Goal: Task Accomplishment & Management: Complete application form

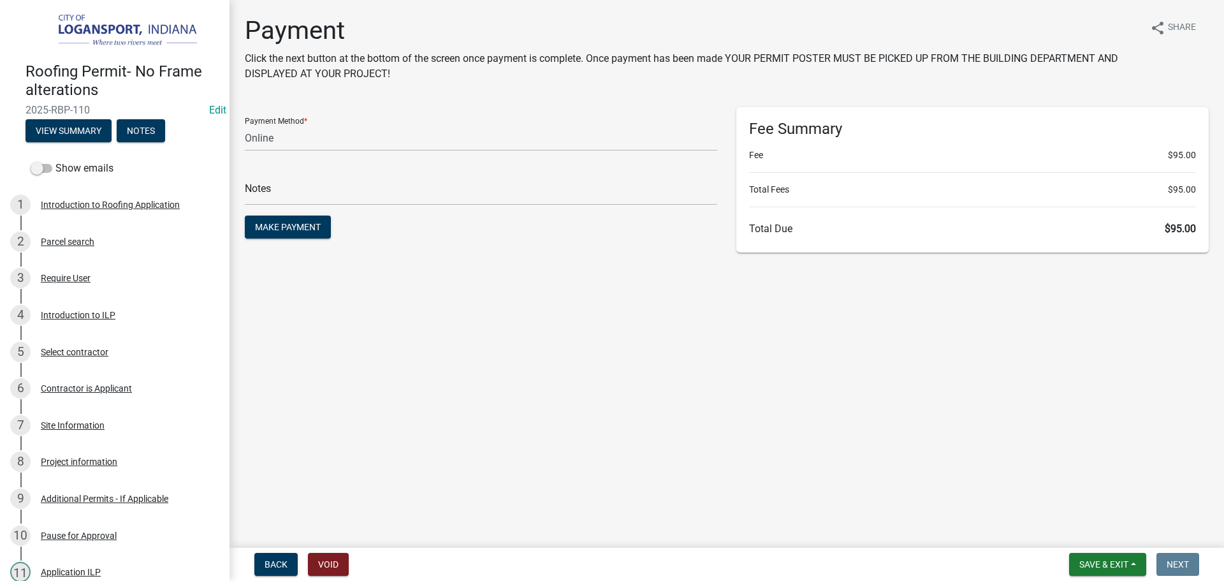
select select "3: 3"
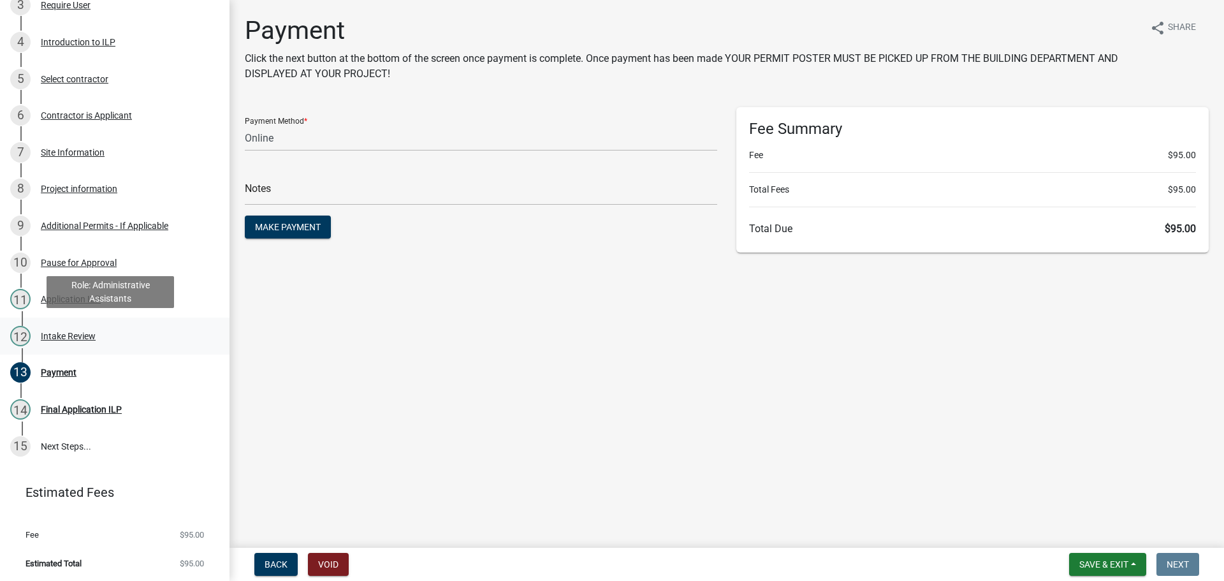
click at [95, 328] on div "12 Intake Review" at bounding box center [109, 336] width 199 height 20
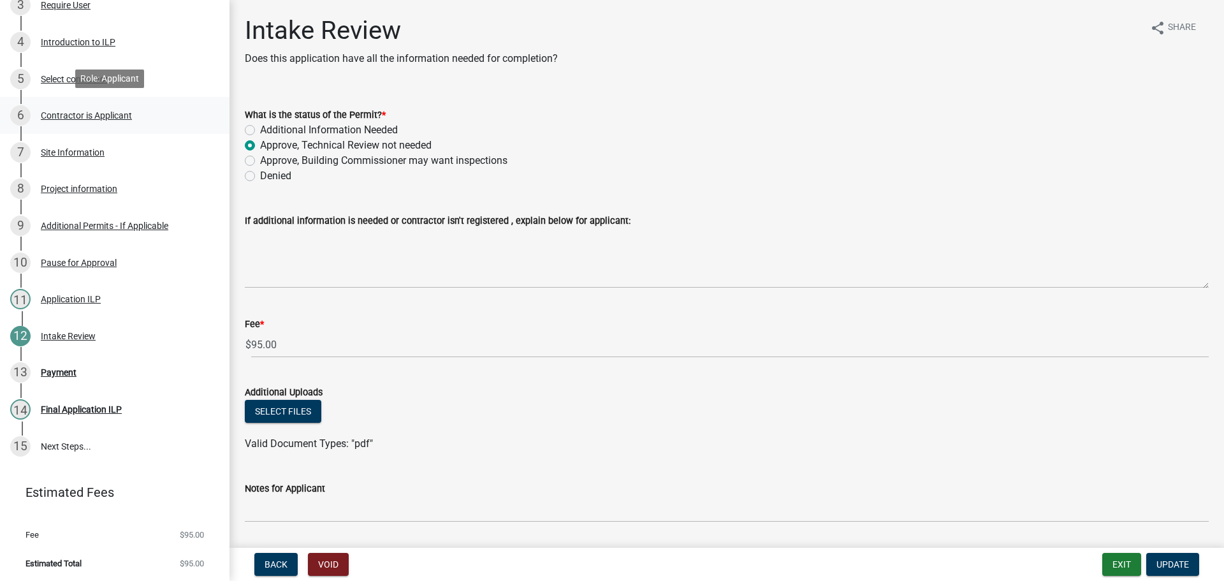
click at [99, 116] on div "Contractor is Applicant" at bounding box center [86, 115] width 91 height 9
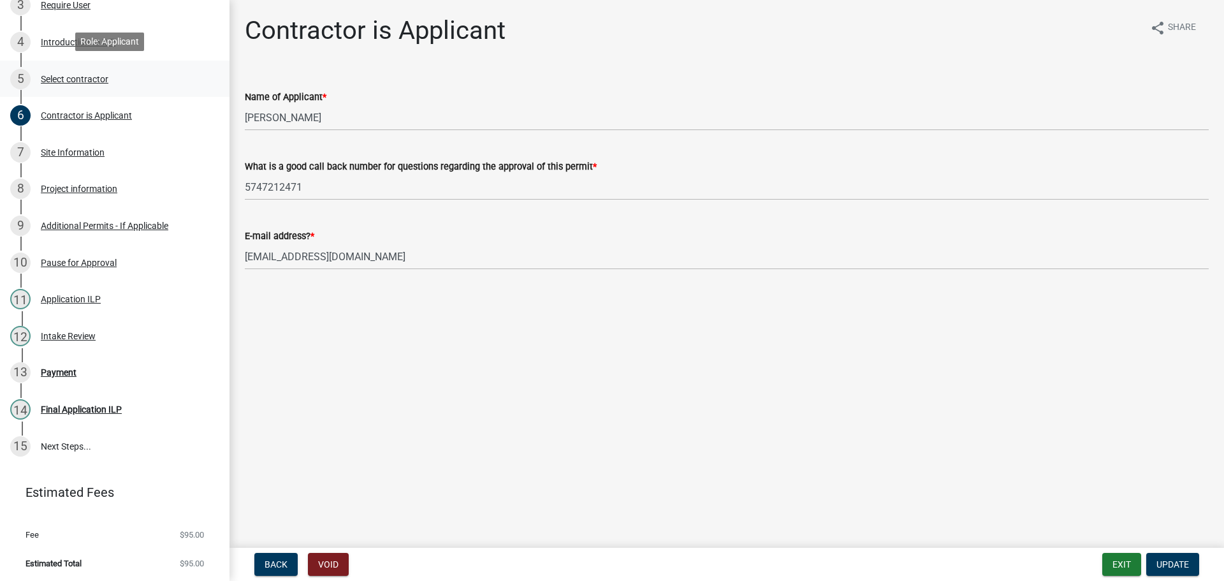
click at [93, 81] on div "Select contractor" at bounding box center [75, 79] width 68 height 9
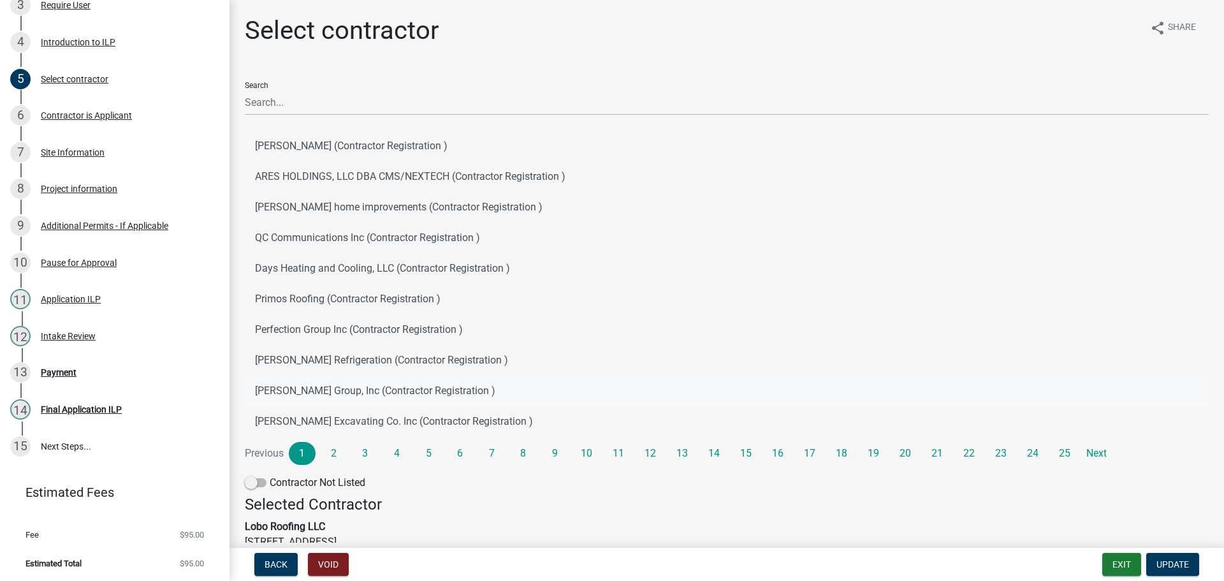
scroll to position [64, 0]
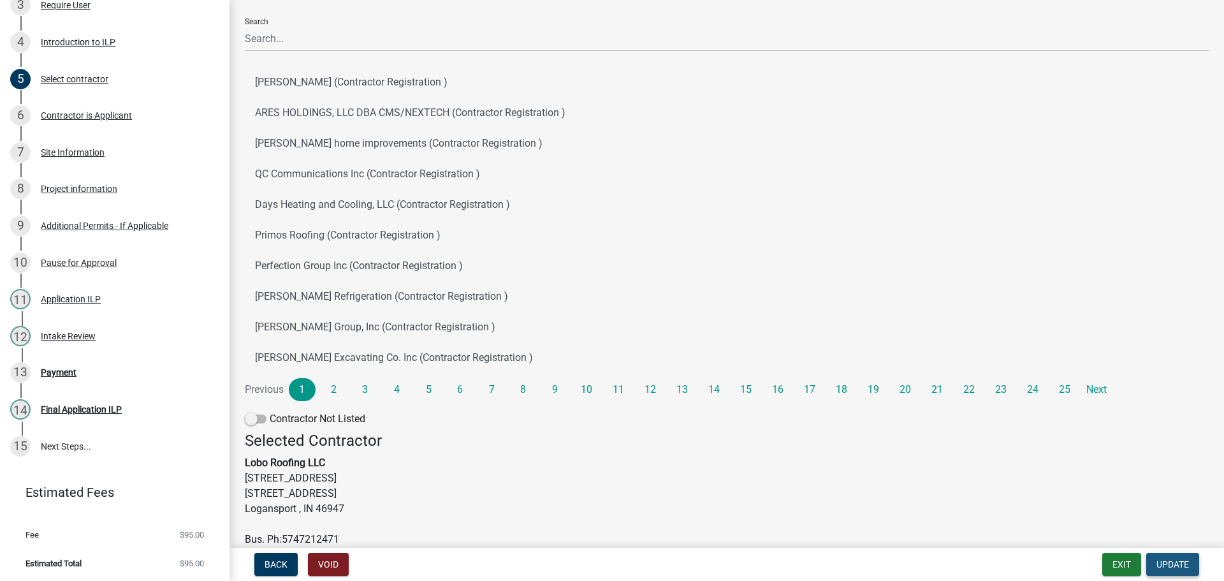
click at [1175, 559] on span "Update" at bounding box center [1173, 564] width 33 height 10
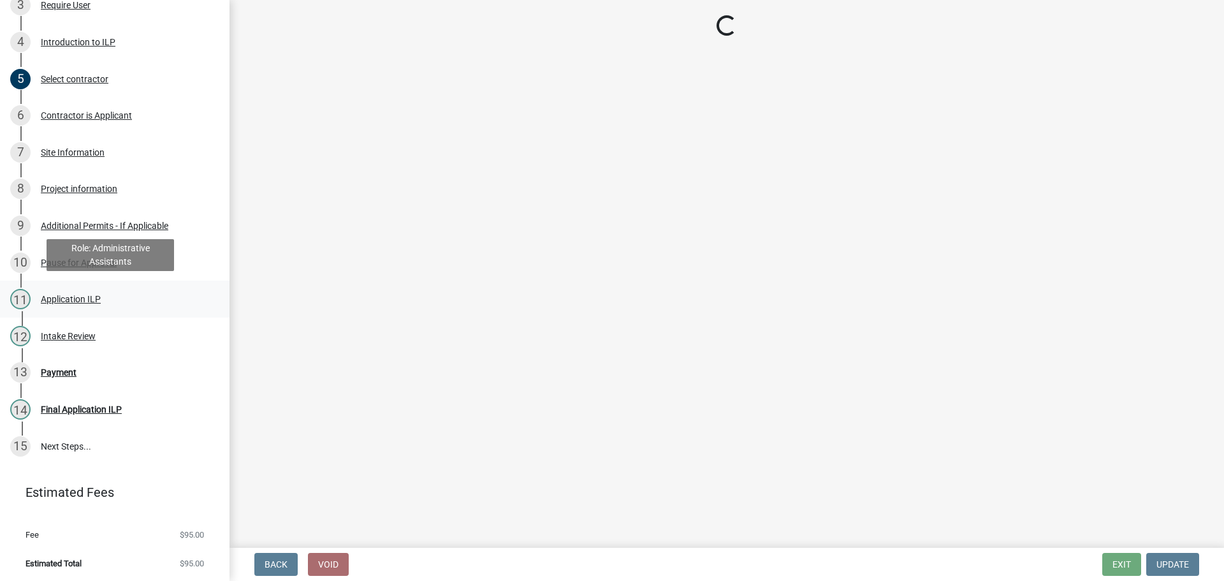
select select "3: 3"
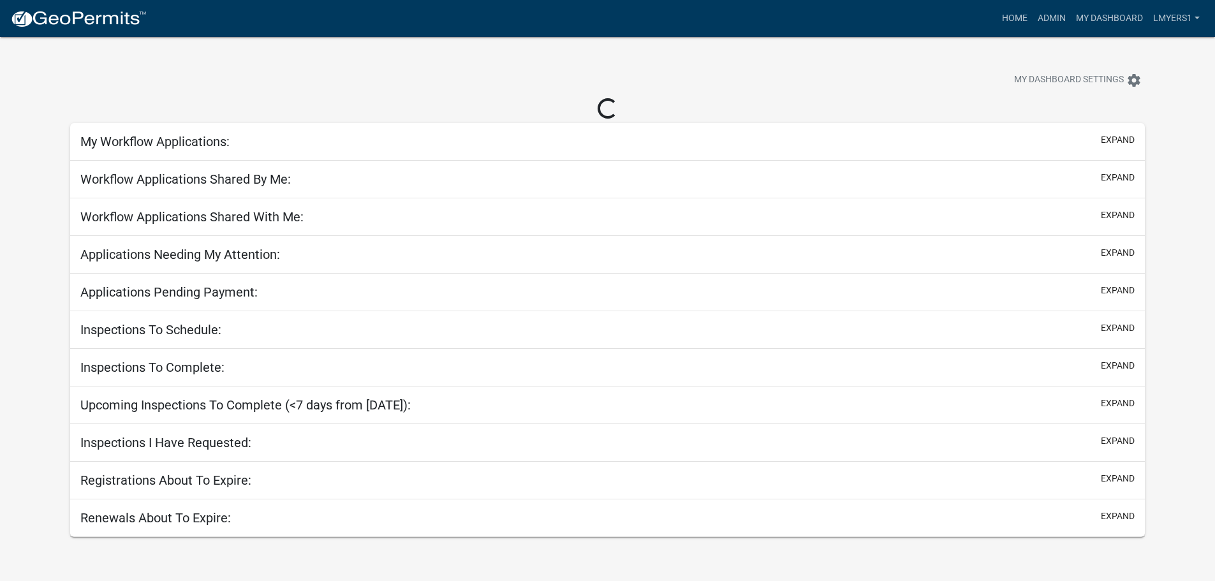
select select "3: 100"
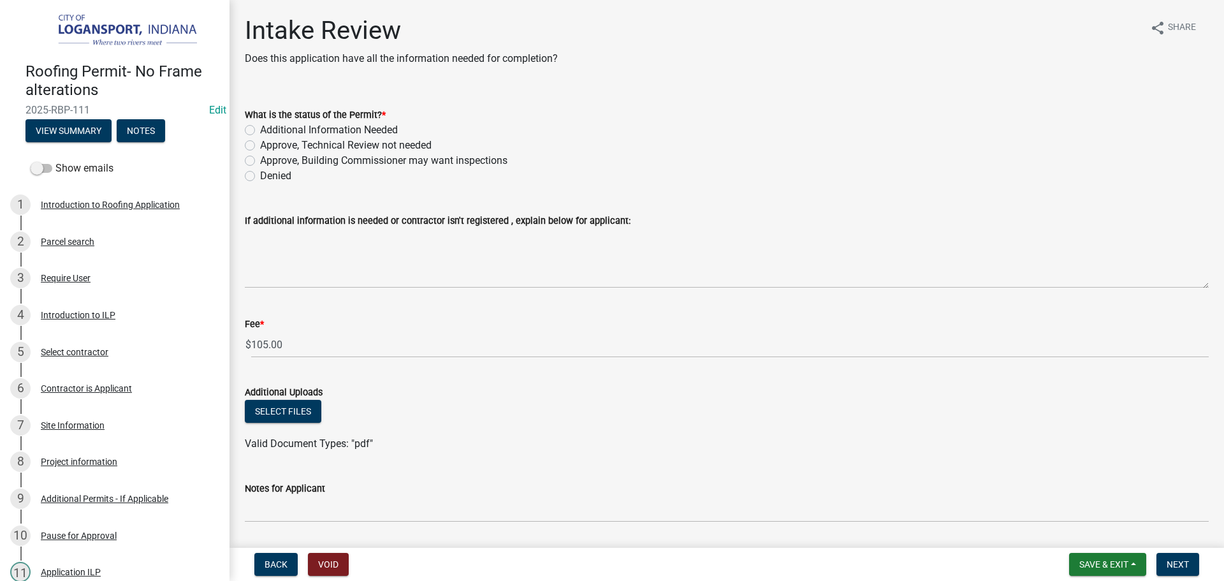
click at [260, 146] on label "Approve, Technical Review not needed" at bounding box center [346, 145] width 172 height 15
click at [260, 146] on input "Approve, Technical Review not needed" at bounding box center [264, 142] width 8 height 8
radio input "true"
click at [103, 350] on div "Select contractor" at bounding box center [75, 352] width 68 height 9
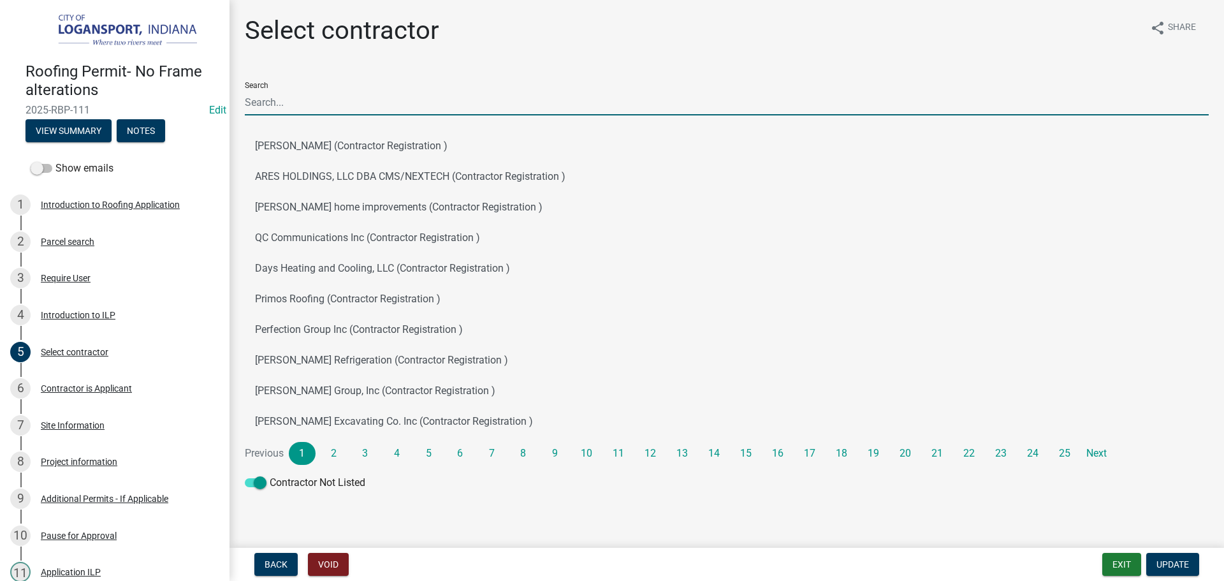
click at [299, 104] on input "Search" at bounding box center [727, 102] width 964 height 26
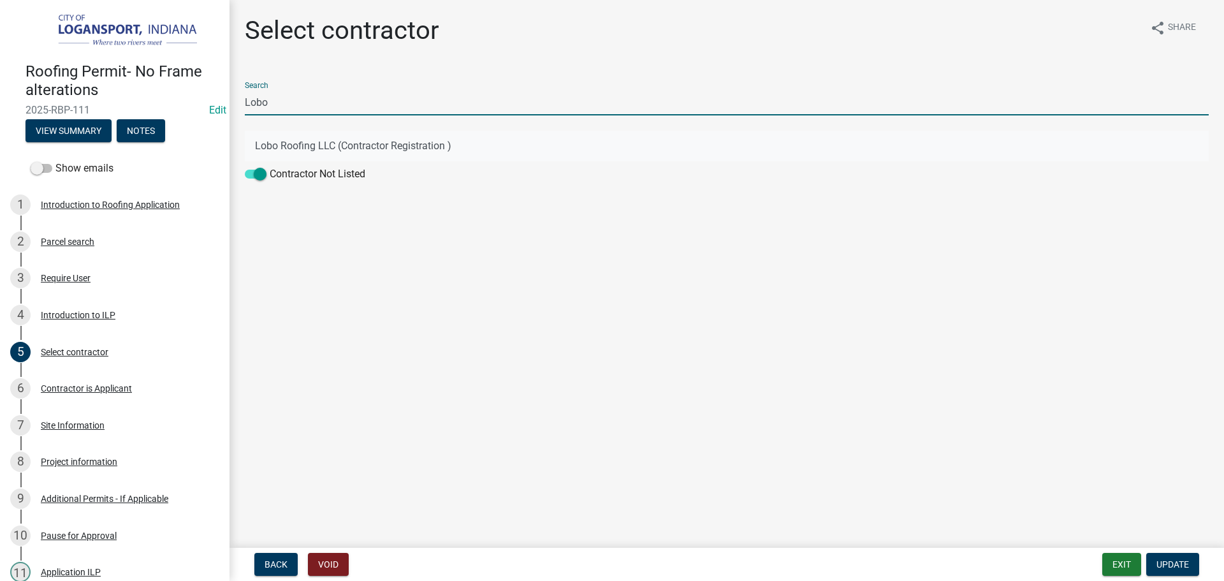
type input "Lobo"
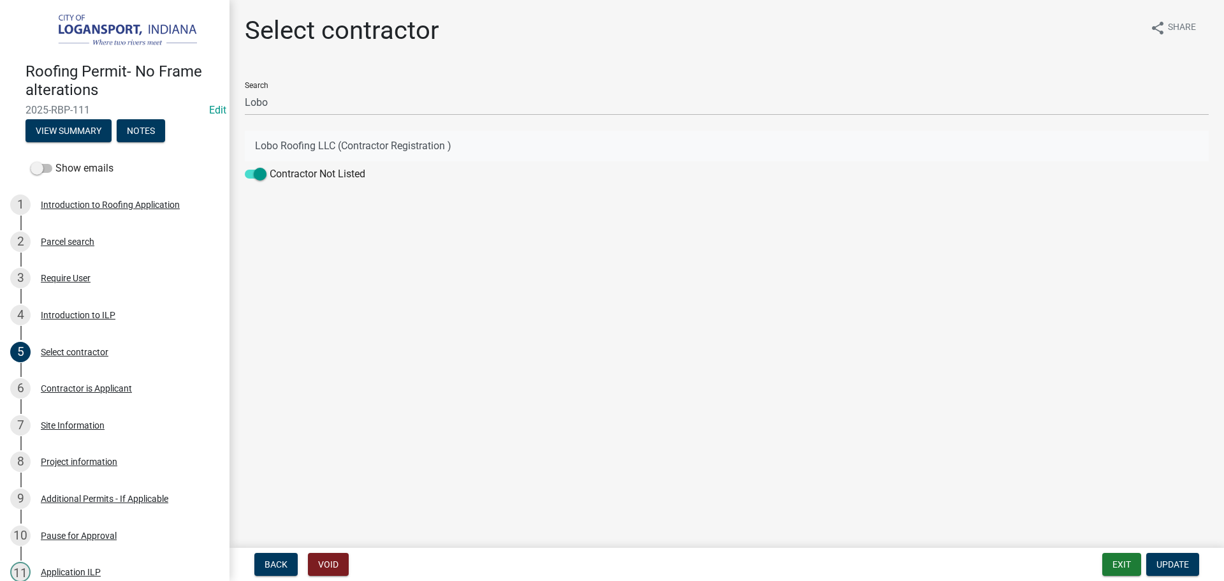
click at [288, 138] on button "Lobo Roofing LLC (Contractor Registration )" at bounding box center [727, 146] width 964 height 31
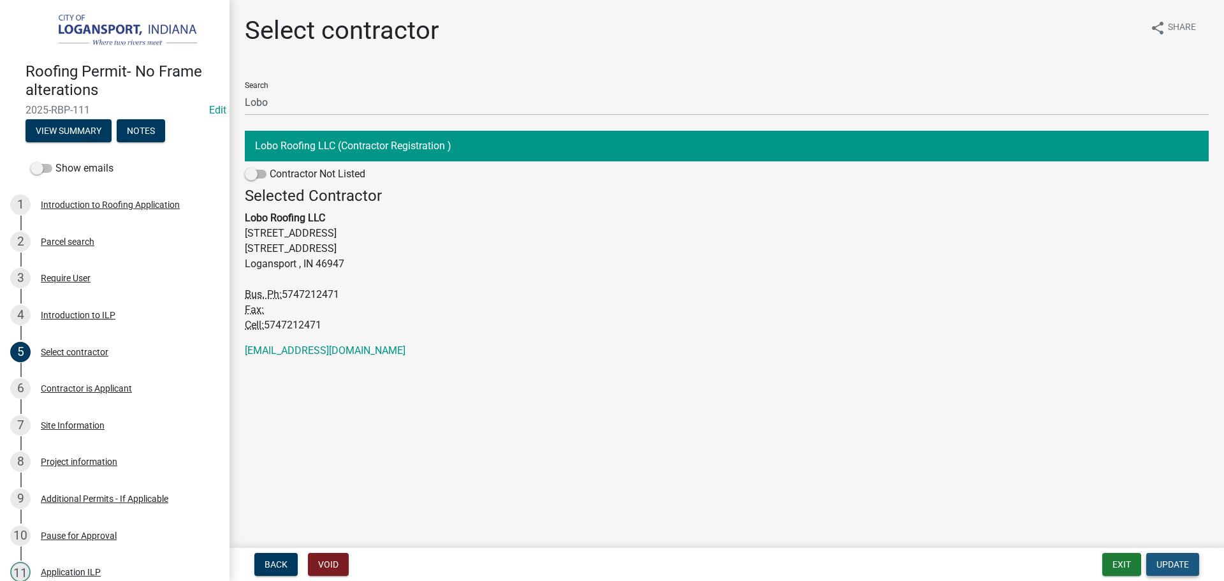
click at [1187, 567] on span "Update" at bounding box center [1173, 564] width 33 height 10
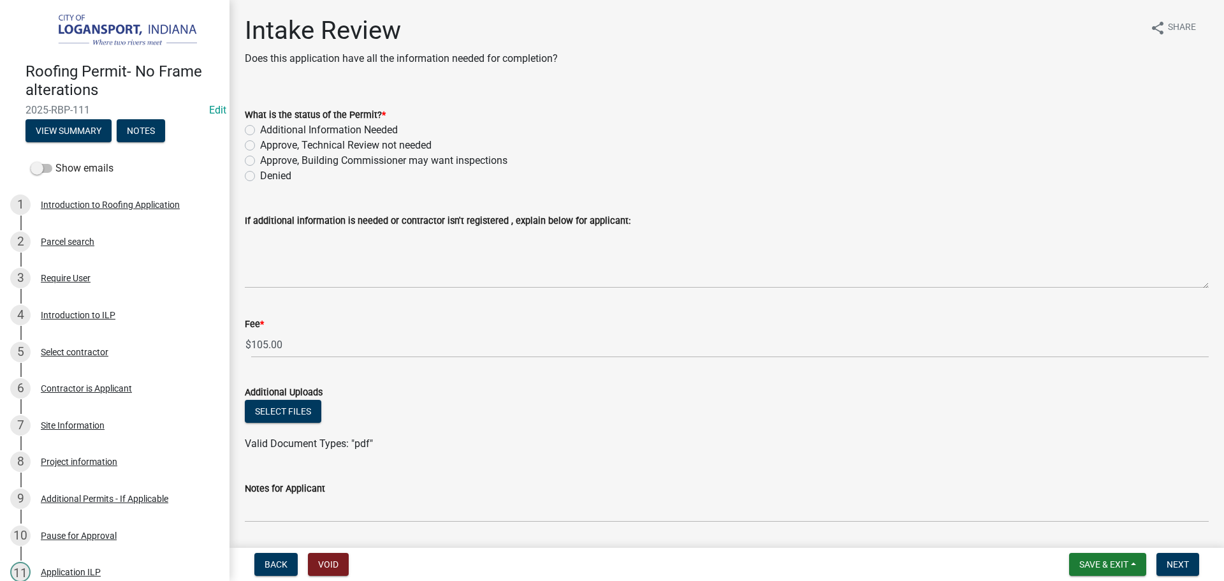
click at [260, 145] on label "Approve, Technical Review not needed" at bounding box center [346, 145] width 172 height 15
click at [260, 145] on input "Approve, Technical Review not needed" at bounding box center [264, 142] width 8 height 8
radio input "true"
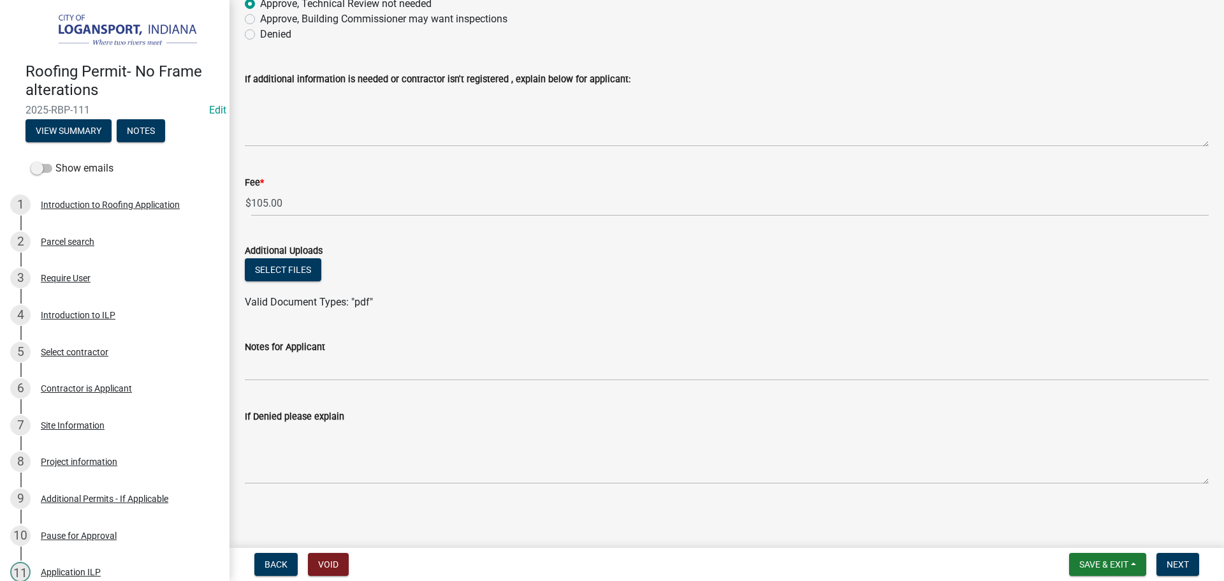
scroll to position [143, 0]
click at [1183, 564] on span "Next" at bounding box center [1178, 564] width 22 height 10
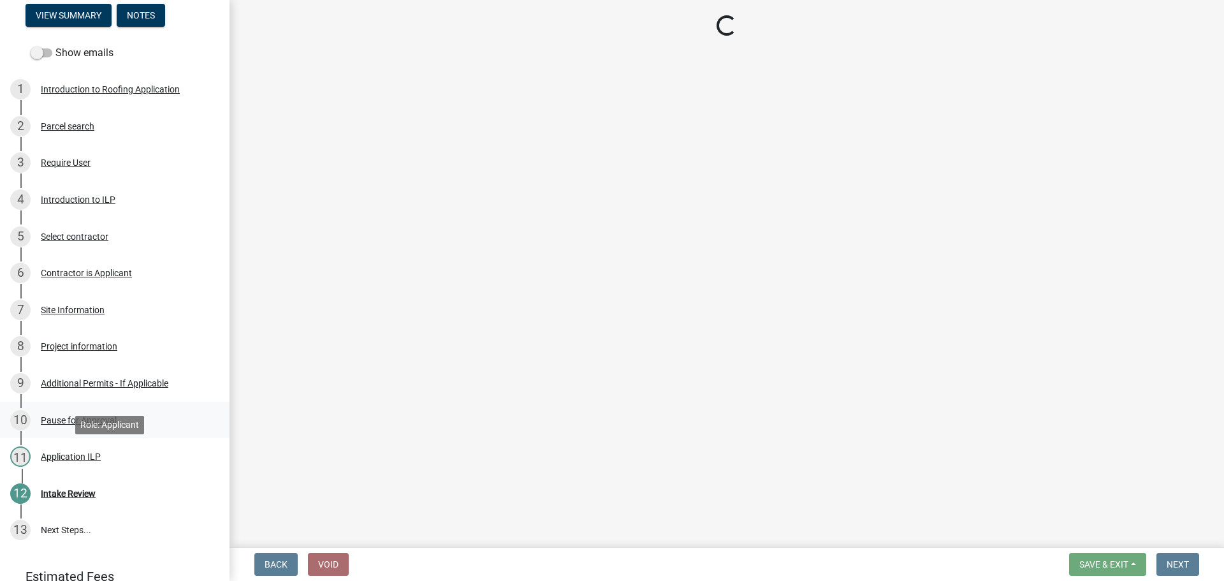
select select "3: 3"
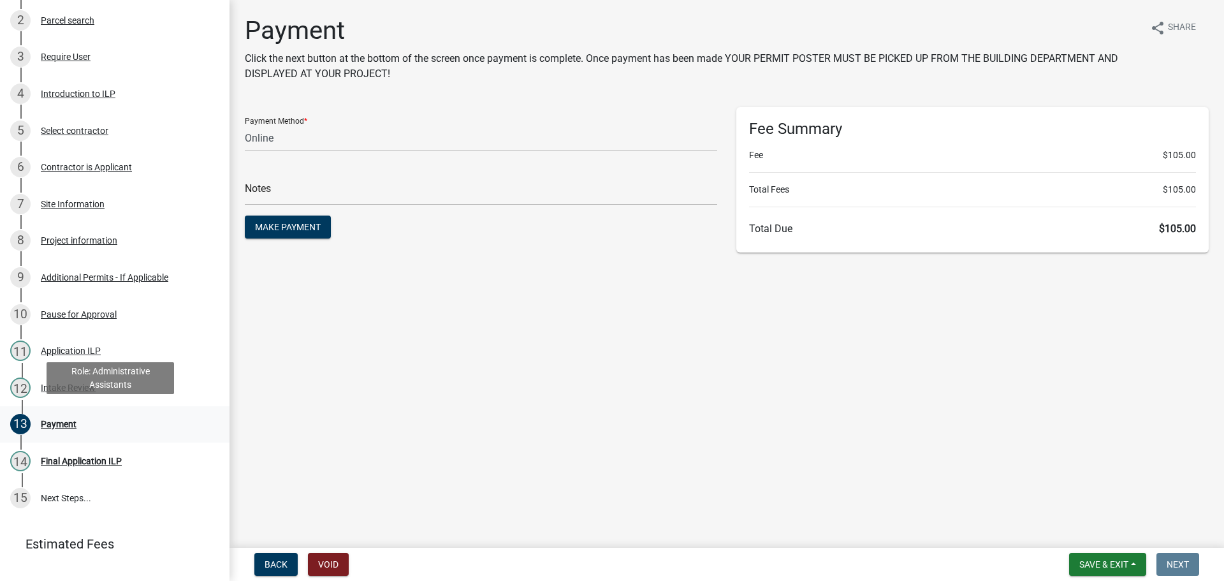
scroll to position [273, 0]
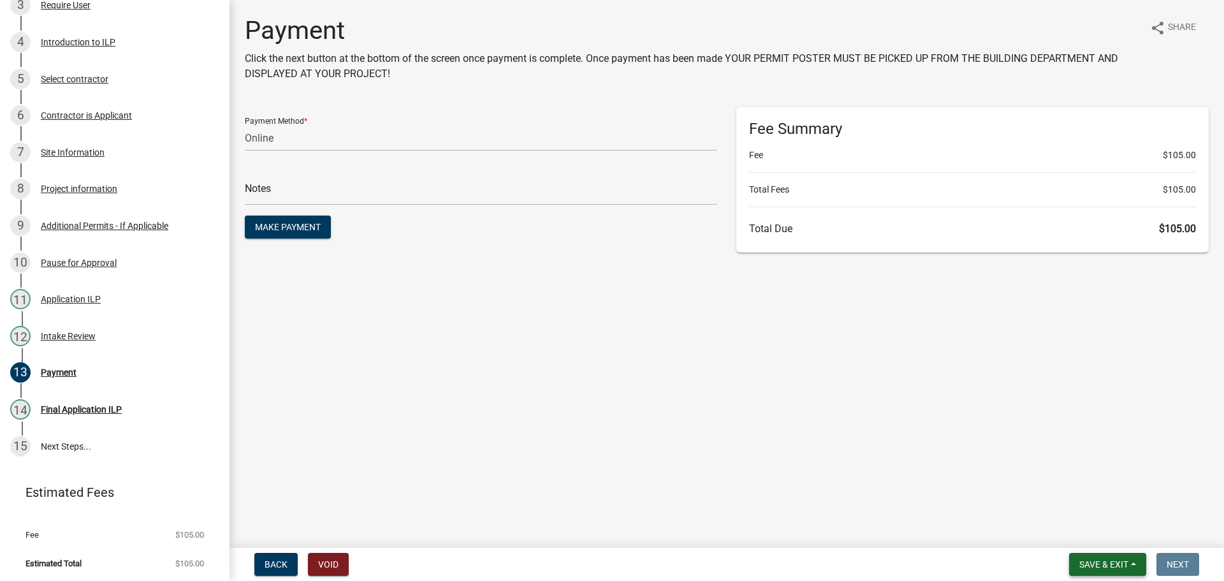
click at [1112, 562] on span "Save & Exit" at bounding box center [1104, 564] width 49 height 10
click at [1110, 537] on button "Save & Exit" at bounding box center [1096, 531] width 102 height 31
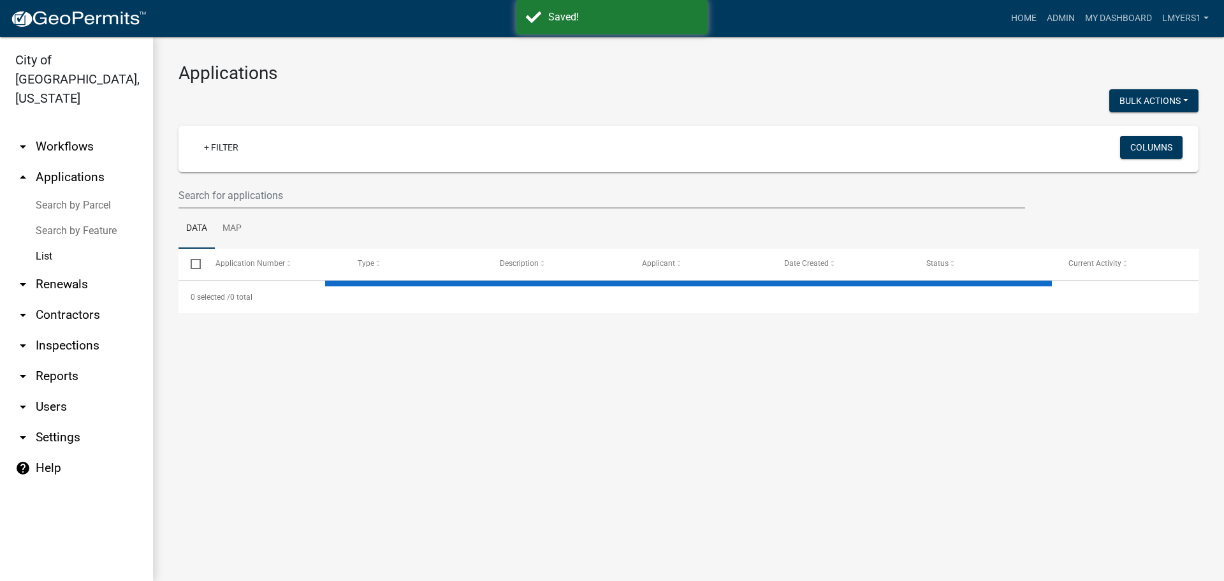
select select "3: 100"
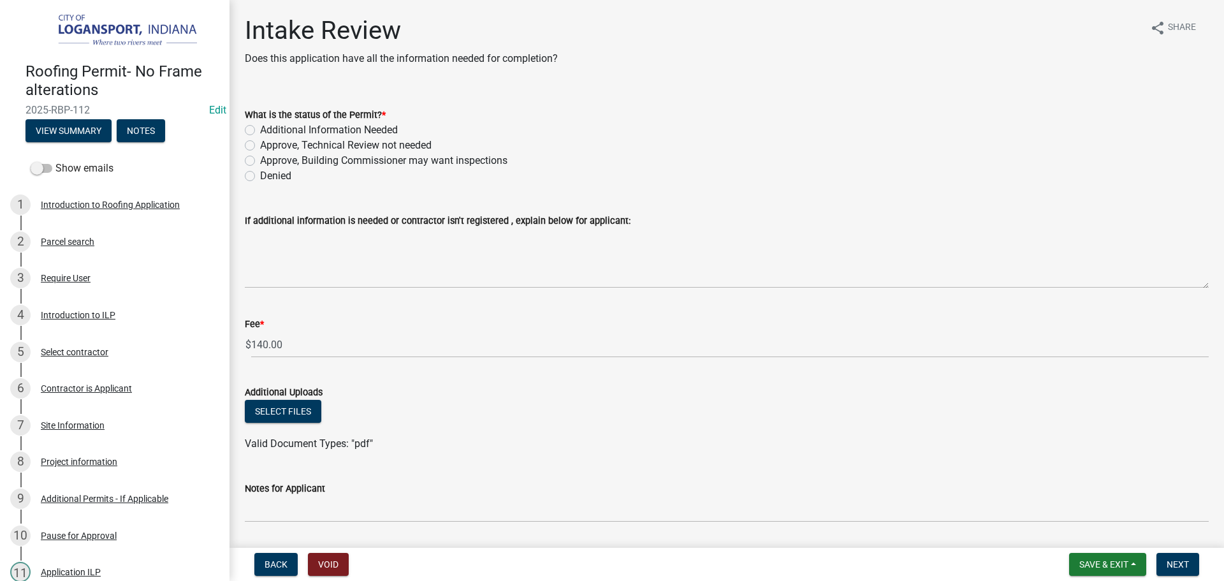
click at [260, 147] on label "Approve, Technical Review not needed" at bounding box center [346, 145] width 172 height 15
click at [260, 146] on input "Approve, Technical Review not needed" at bounding box center [264, 142] width 8 height 8
radio input "true"
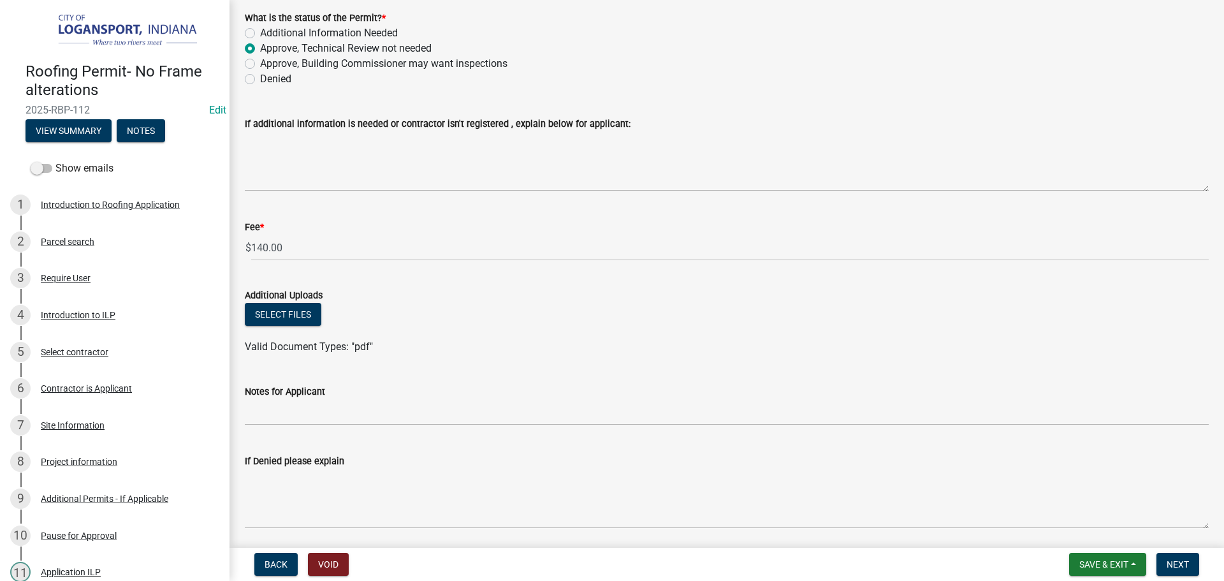
scroll to position [128, 0]
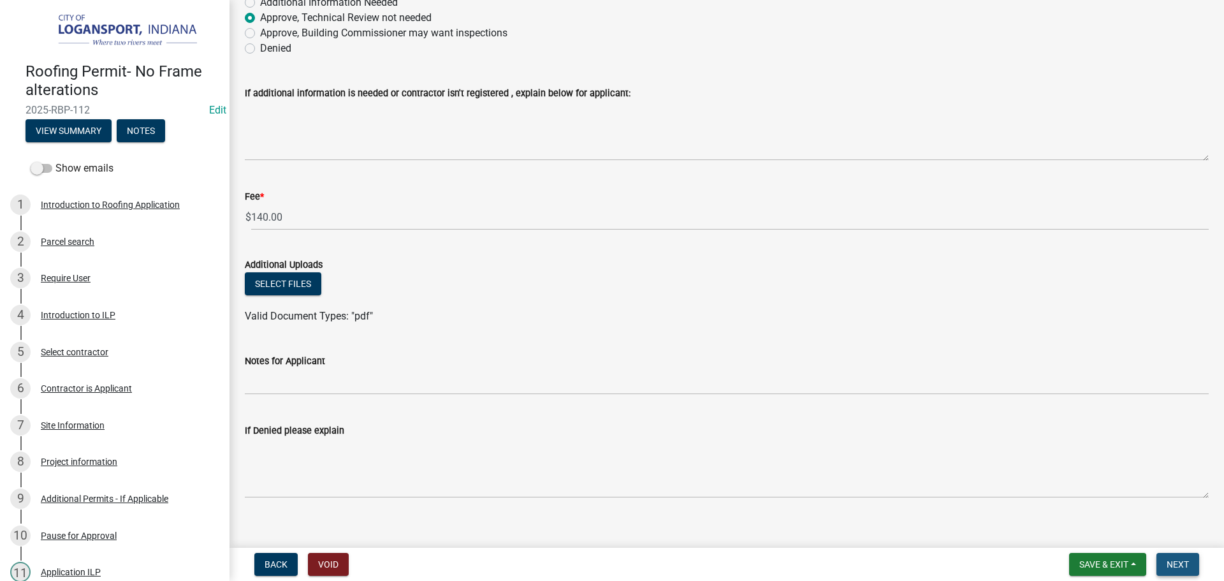
click at [1183, 564] on span "Next" at bounding box center [1178, 564] width 22 height 10
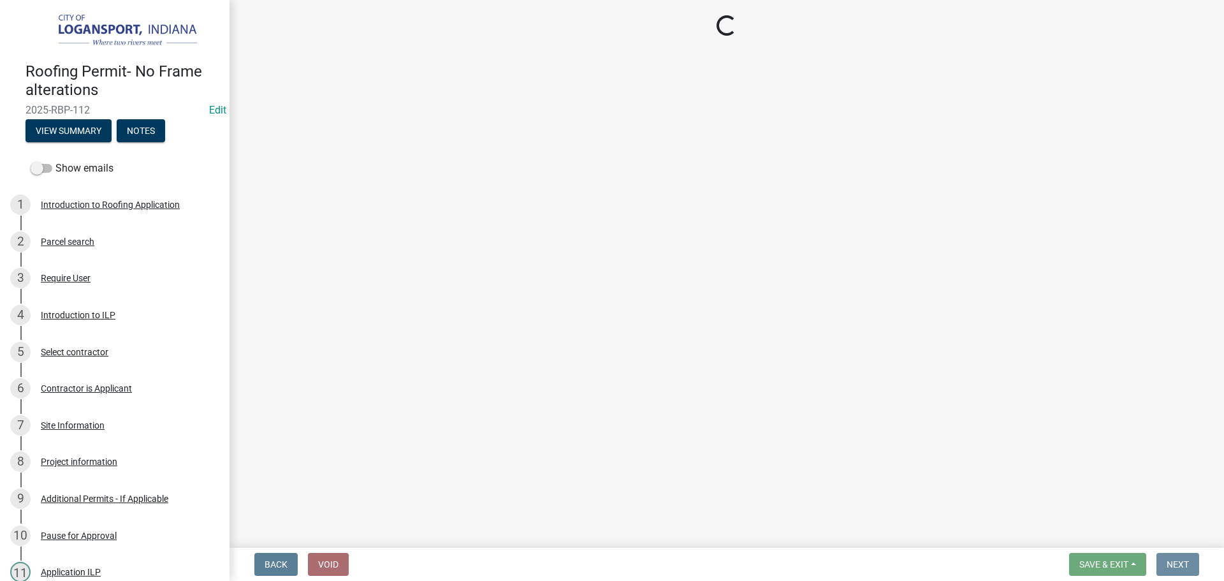
scroll to position [0, 0]
select select "3: 3"
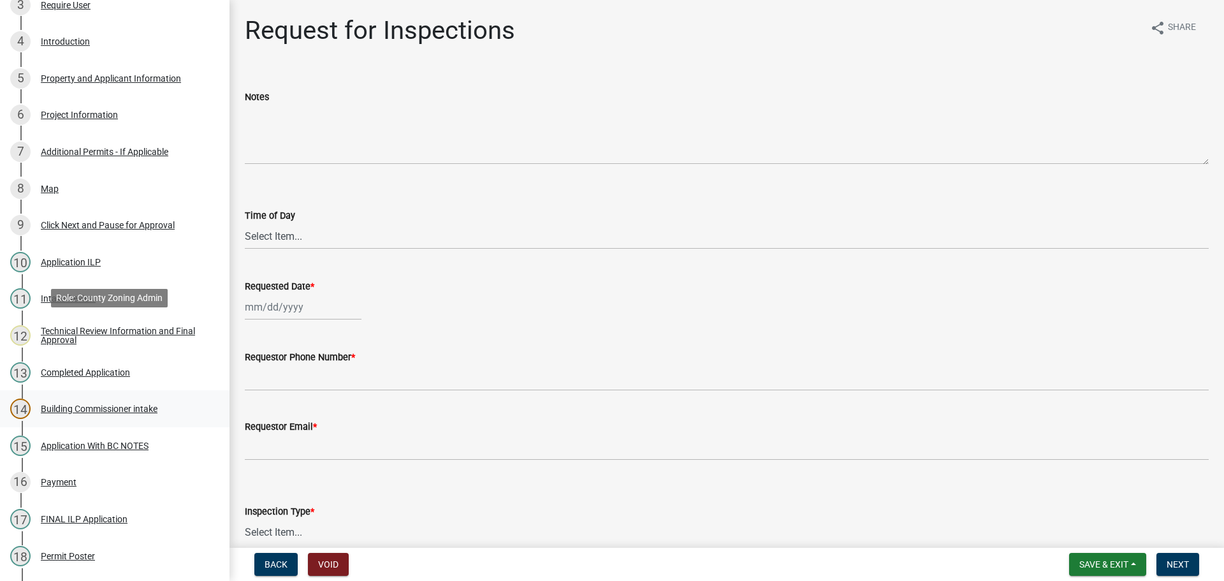
scroll to position [512, 0]
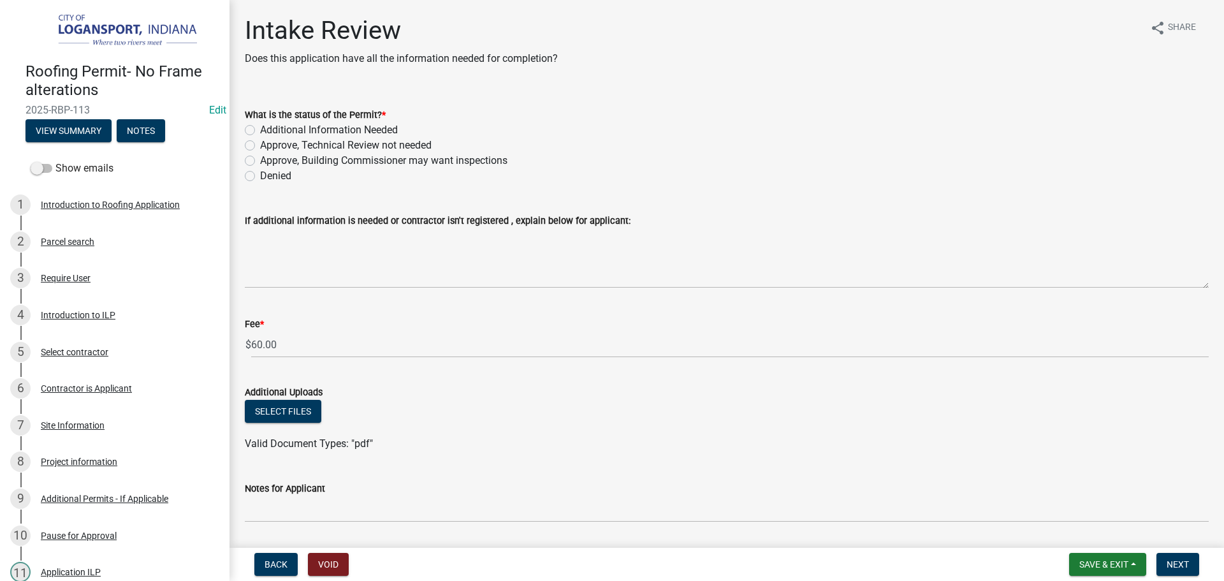
click at [260, 133] on label "Additional Information Needed" at bounding box center [329, 129] width 138 height 15
click at [260, 131] on input "Additional Information Needed" at bounding box center [264, 126] width 8 height 8
radio input "true"
click at [260, 142] on label "Approve, Technical Review not needed" at bounding box center [346, 145] width 172 height 15
click at [260, 142] on input "Approve, Technical Review not needed" at bounding box center [264, 142] width 8 height 8
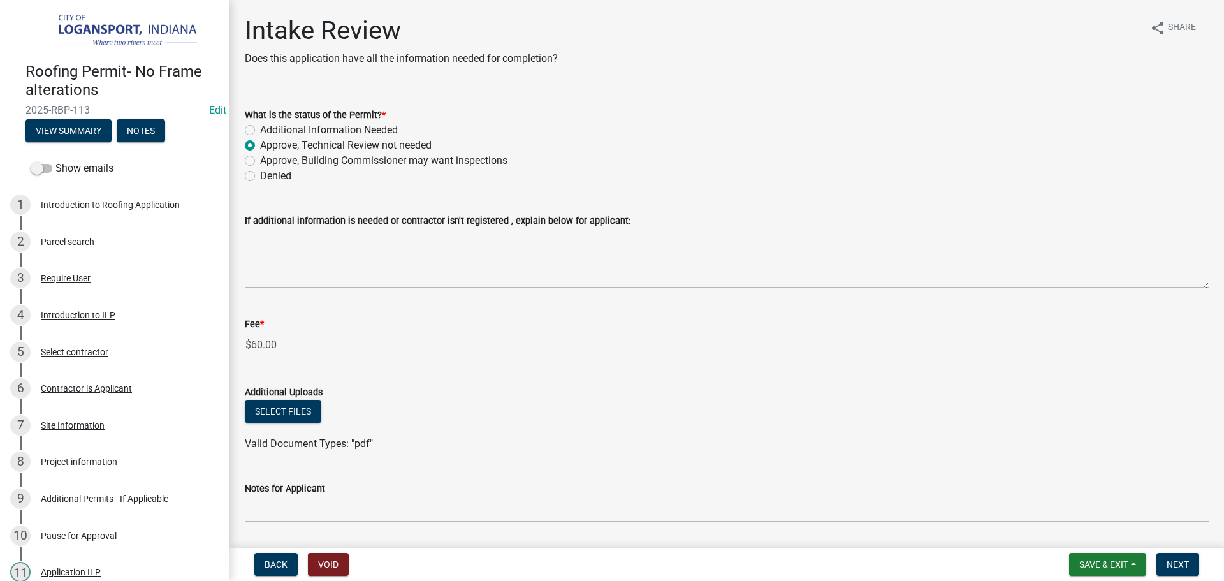
radio input "true"
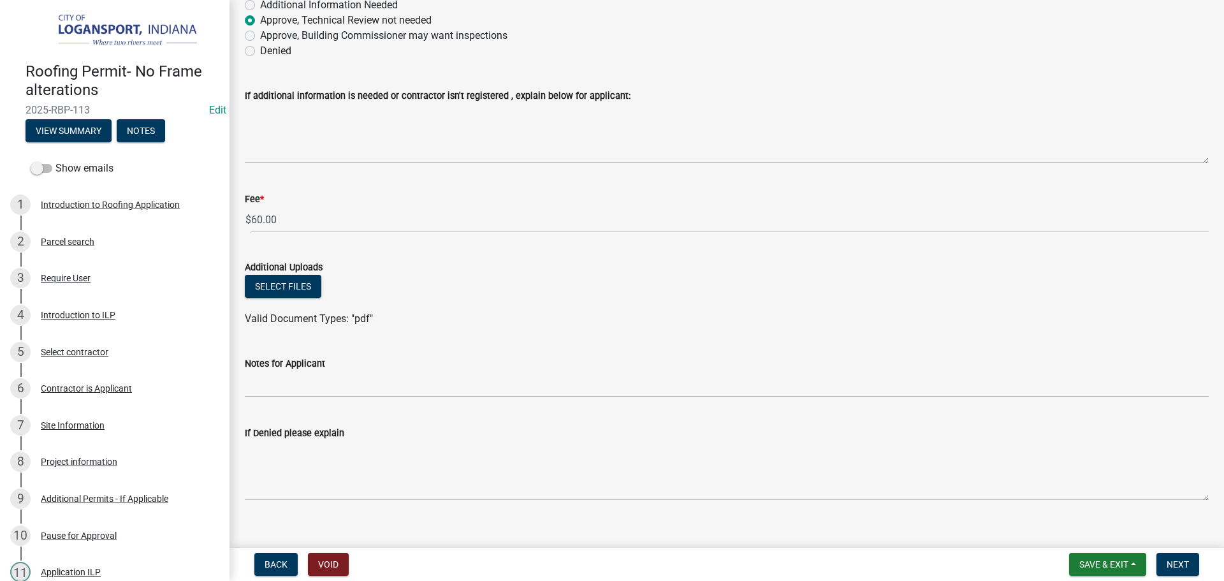
scroll to position [143, 0]
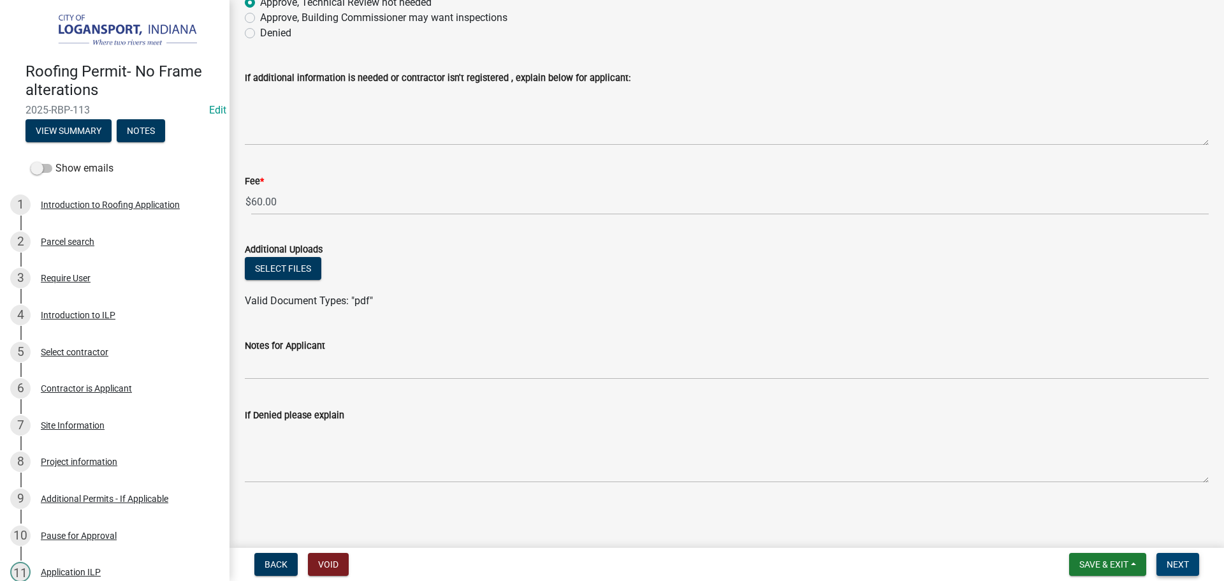
click at [1183, 562] on span "Next" at bounding box center [1178, 564] width 22 height 10
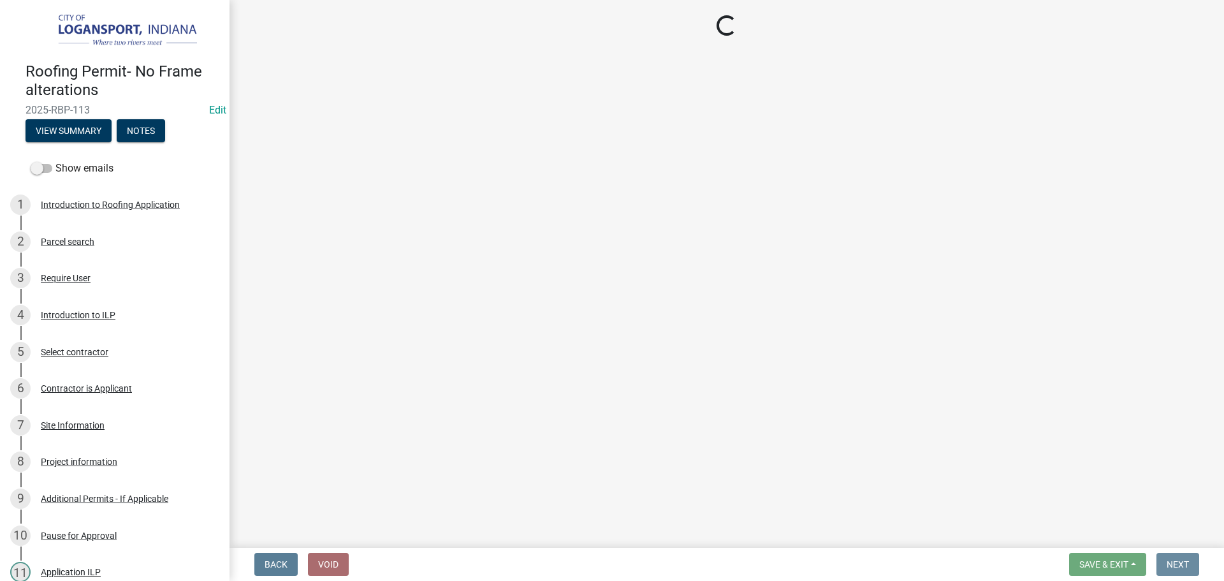
scroll to position [0, 0]
select select "3: 3"
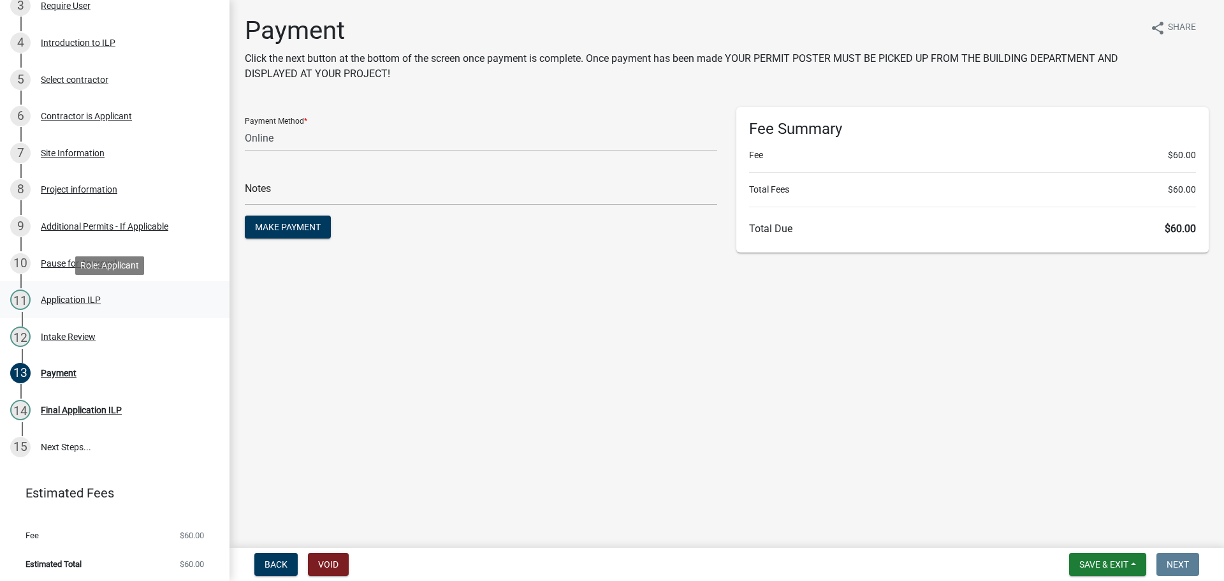
scroll to position [273, 0]
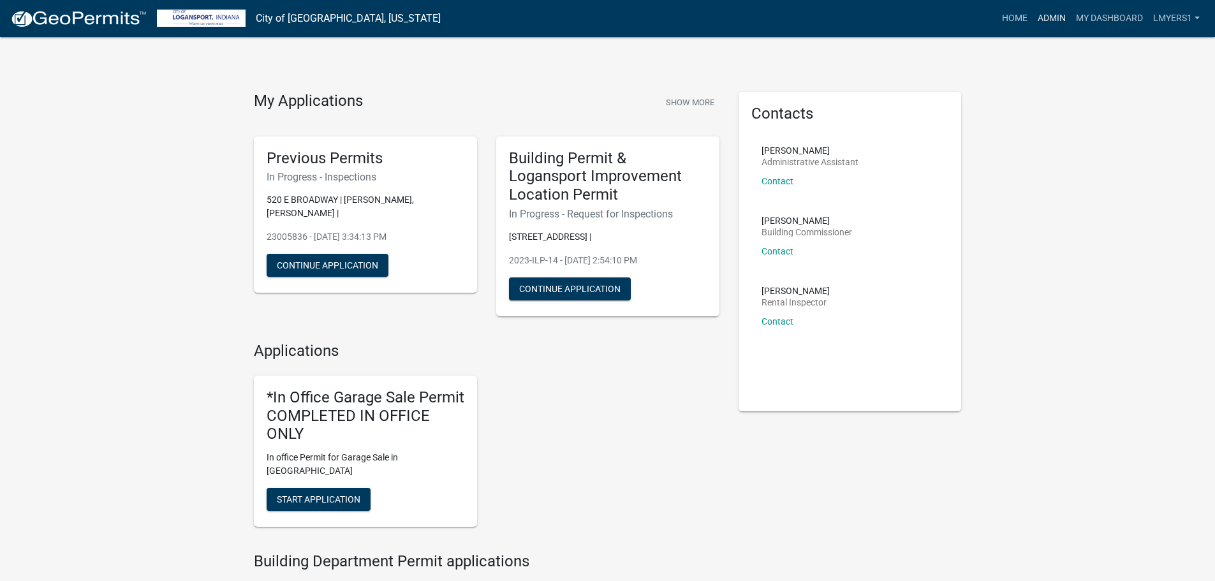
click at [1053, 18] on link "Admin" at bounding box center [1051, 18] width 38 height 24
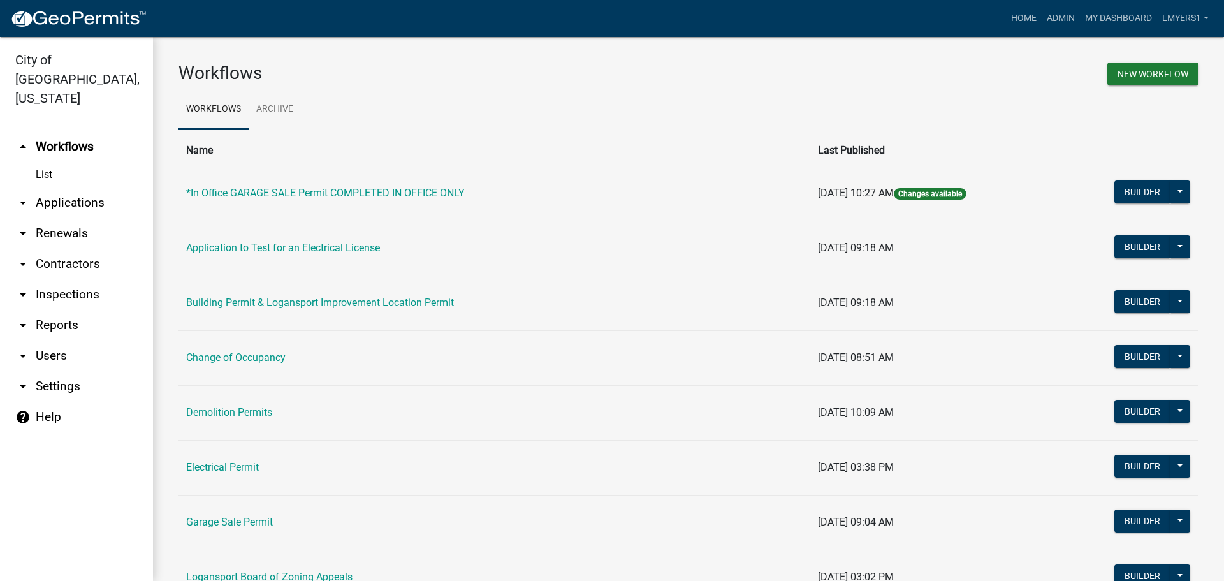
click at [75, 187] on link "arrow_drop_down Applications" at bounding box center [76, 202] width 153 height 31
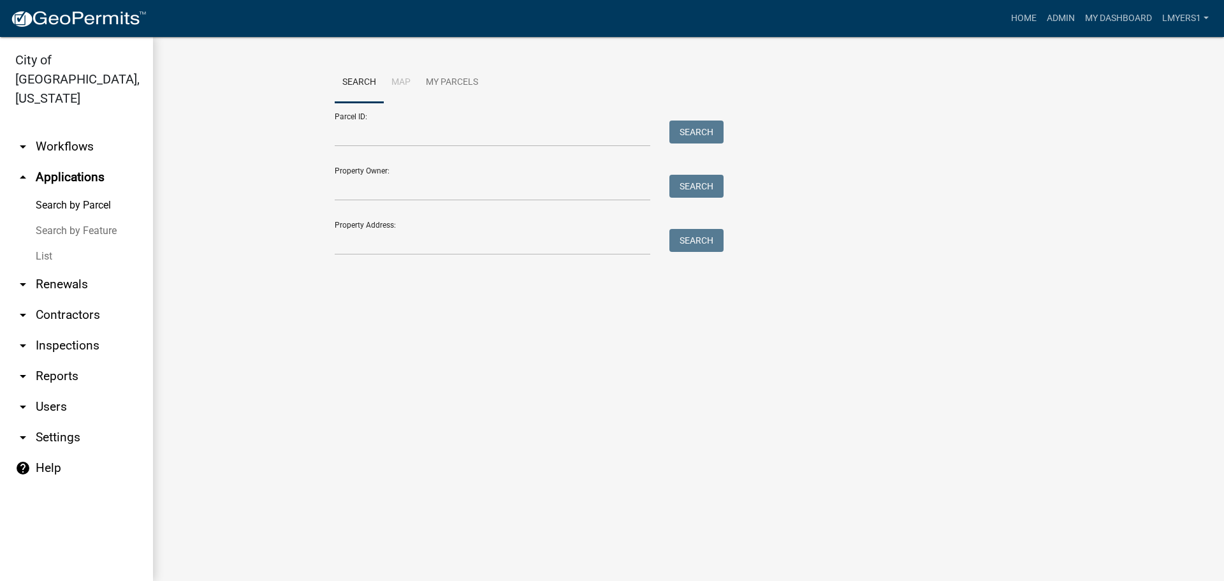
click at [53, 244] on link "List" at bounding box center [76, 257] width 153 height 26
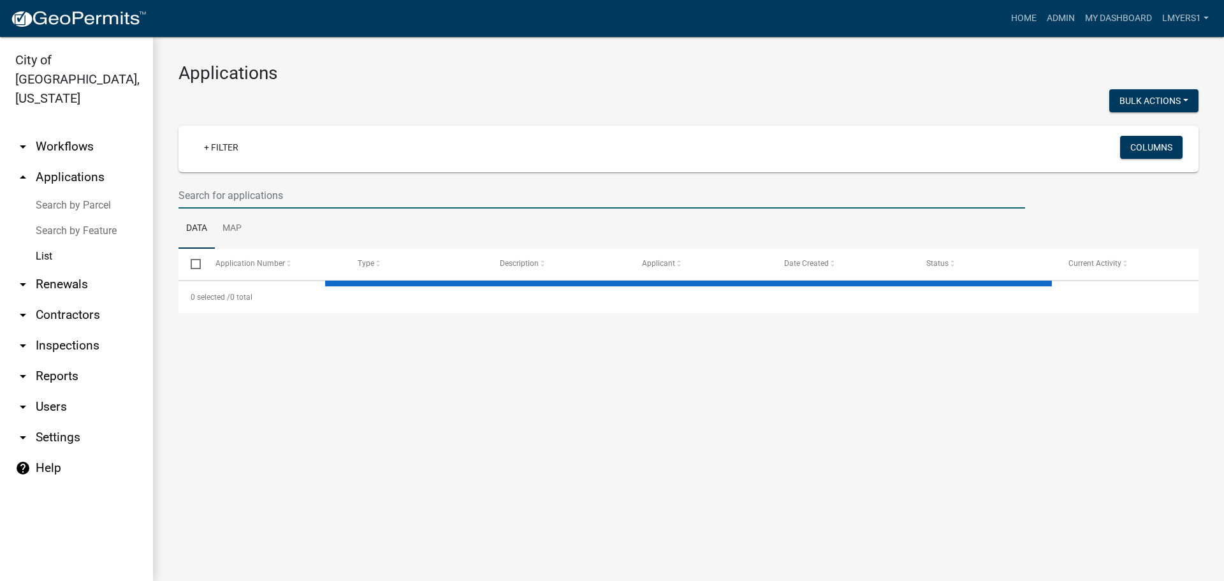
click at [275, 191] on input "text" at bounding box center [602, 195] width 847 height 26
select select "3: 100"
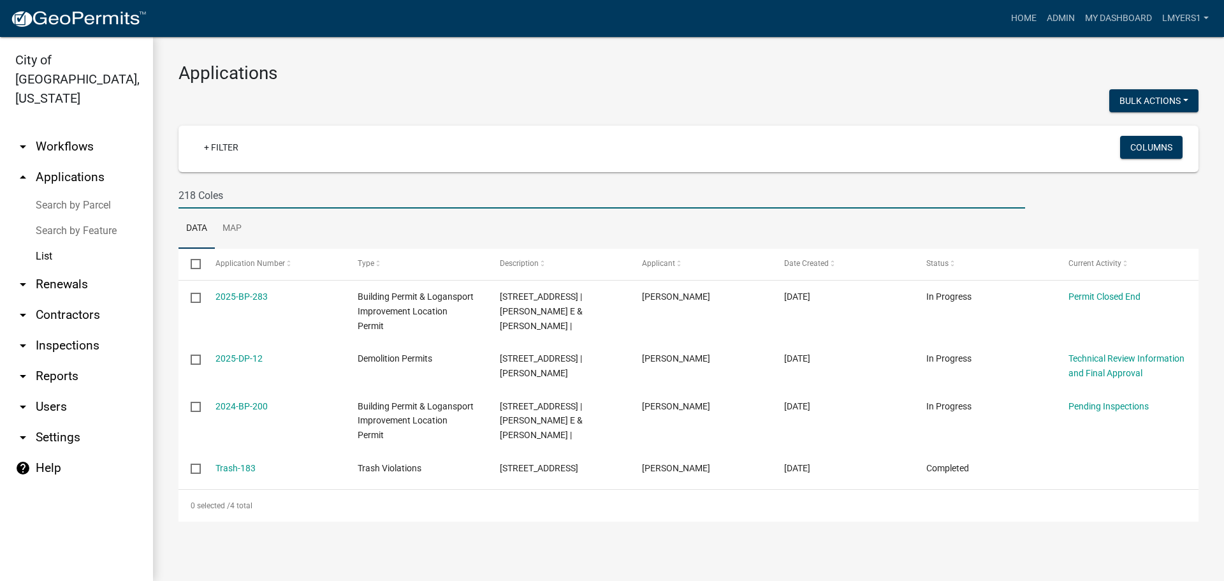
type input "218 Coles"
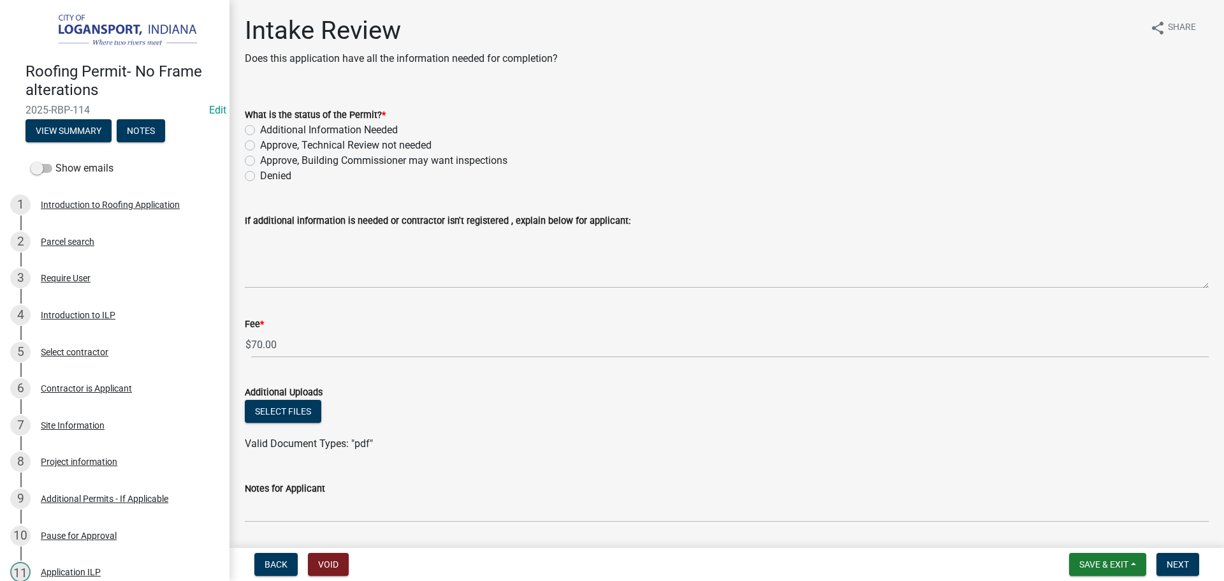
click at [260, 149] on label "Approve, Technical Review not needed" at bounding box center [346, 145] width 172 height 15
click at [260, 146] on input "Approve, Technical Review not needed" at bounding box center [264, 142] width 8 height 8
radio input "true"
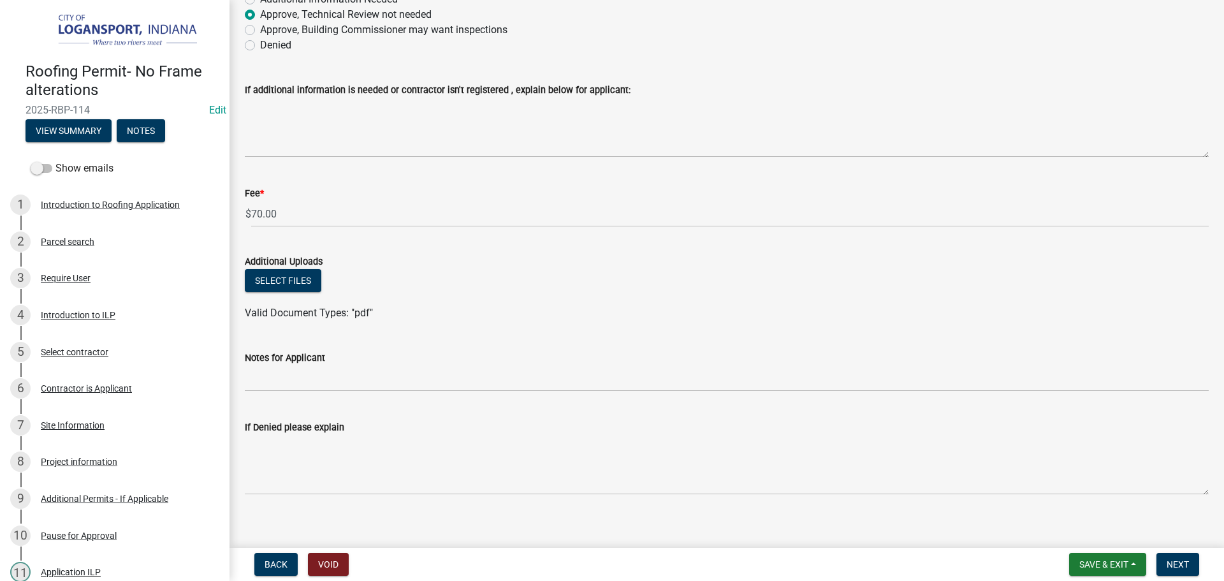
scroll to position [143, 0]
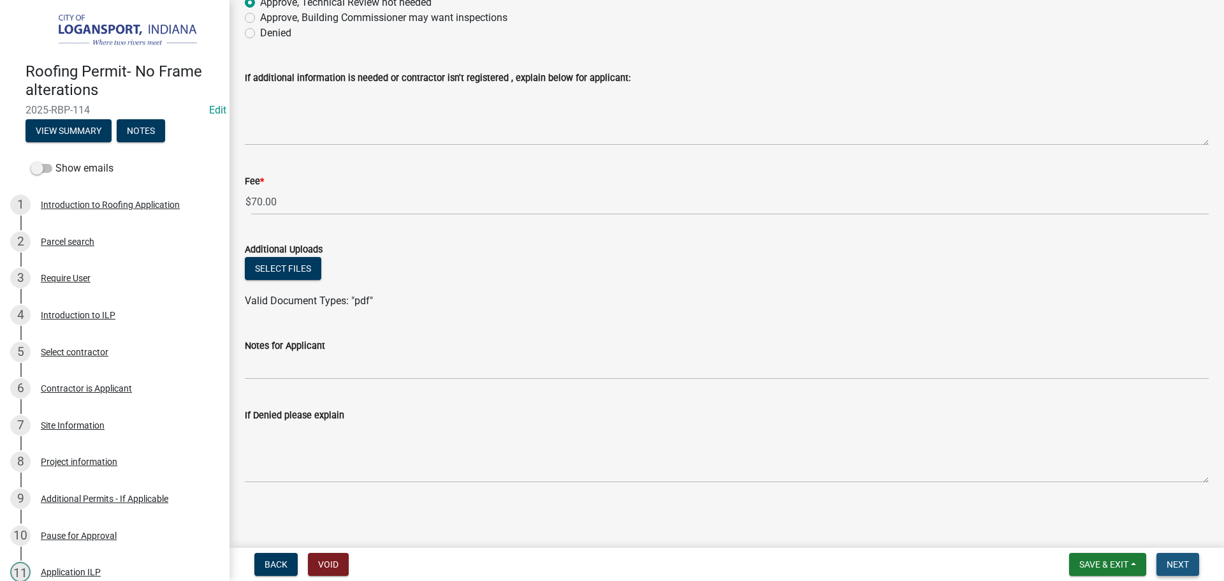
click at [1171, 557] on button "Next" at bounding box center [1178, 564] width 43 height 23
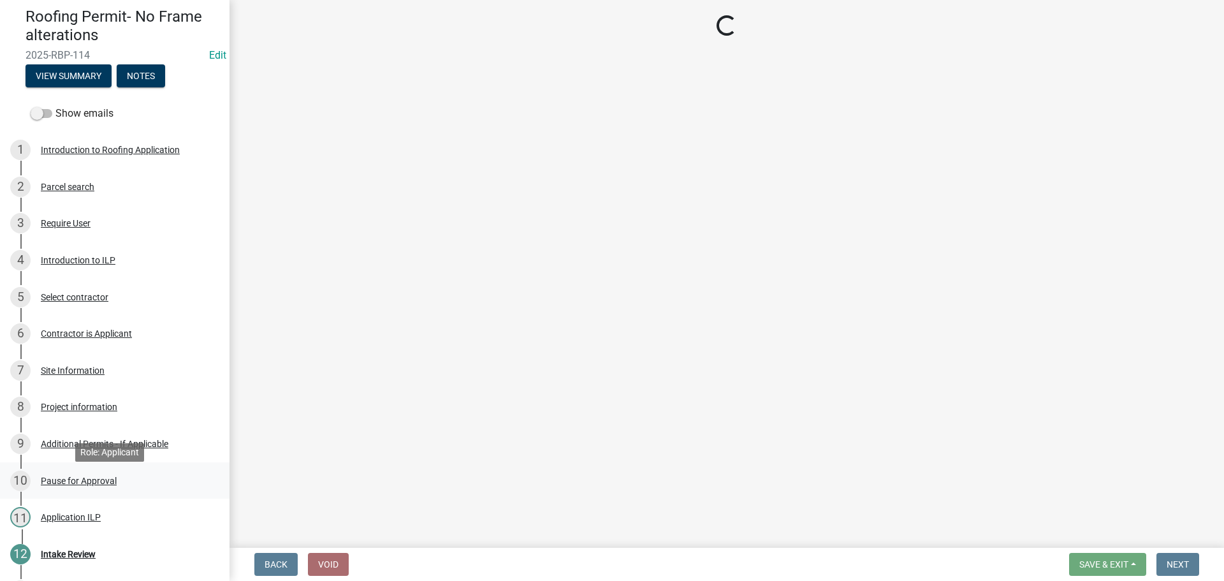
scroll to position [171, 0]
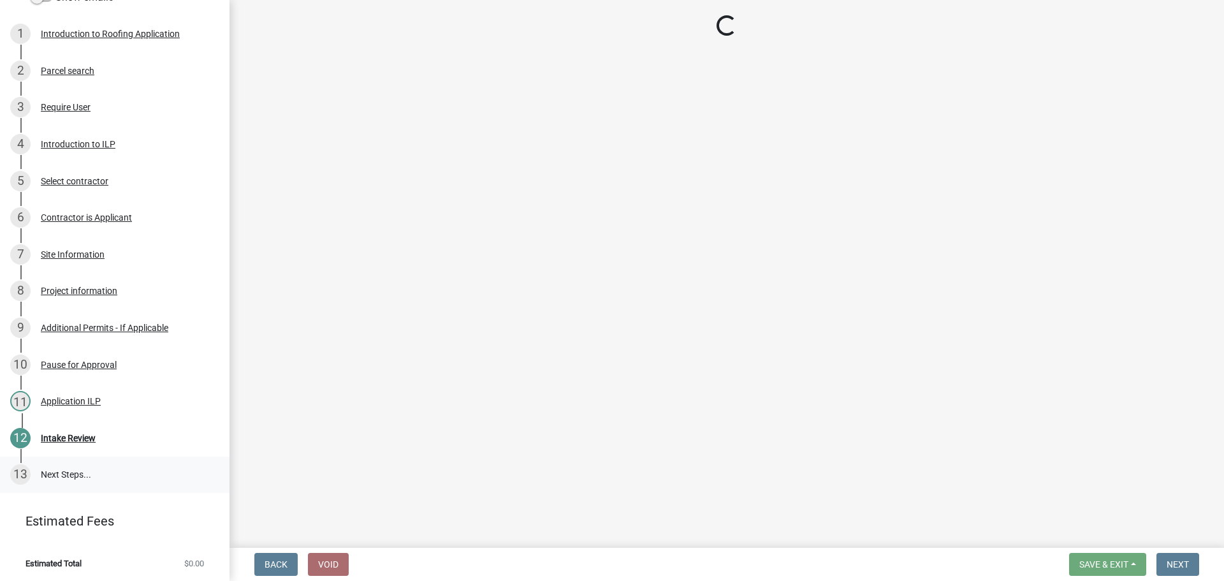
select select "3: 3"
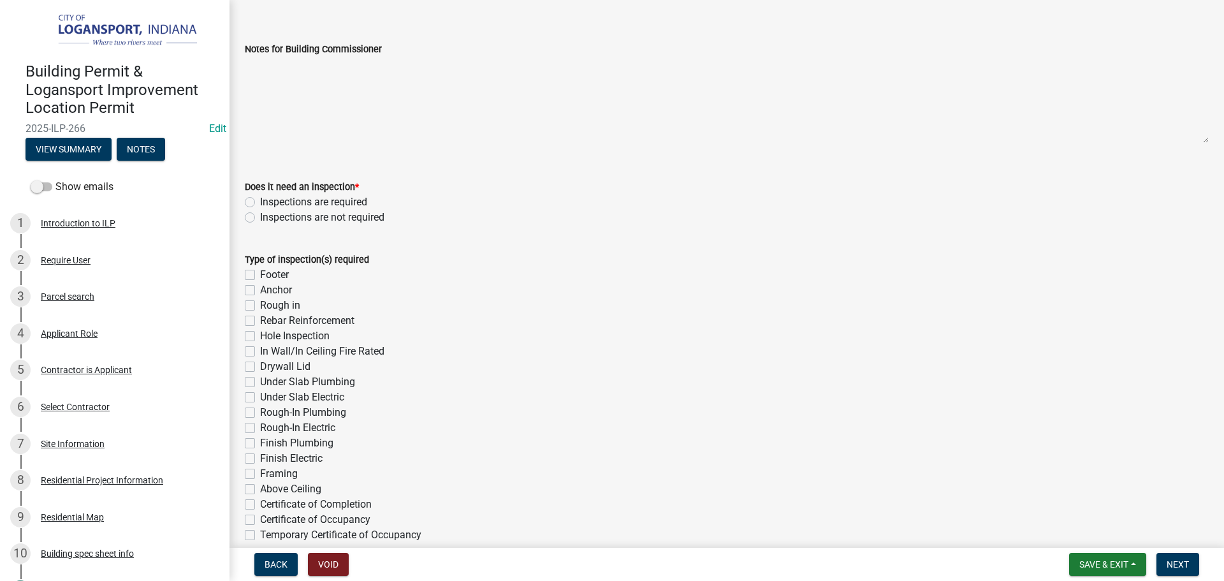
scroll to position [128, 0]
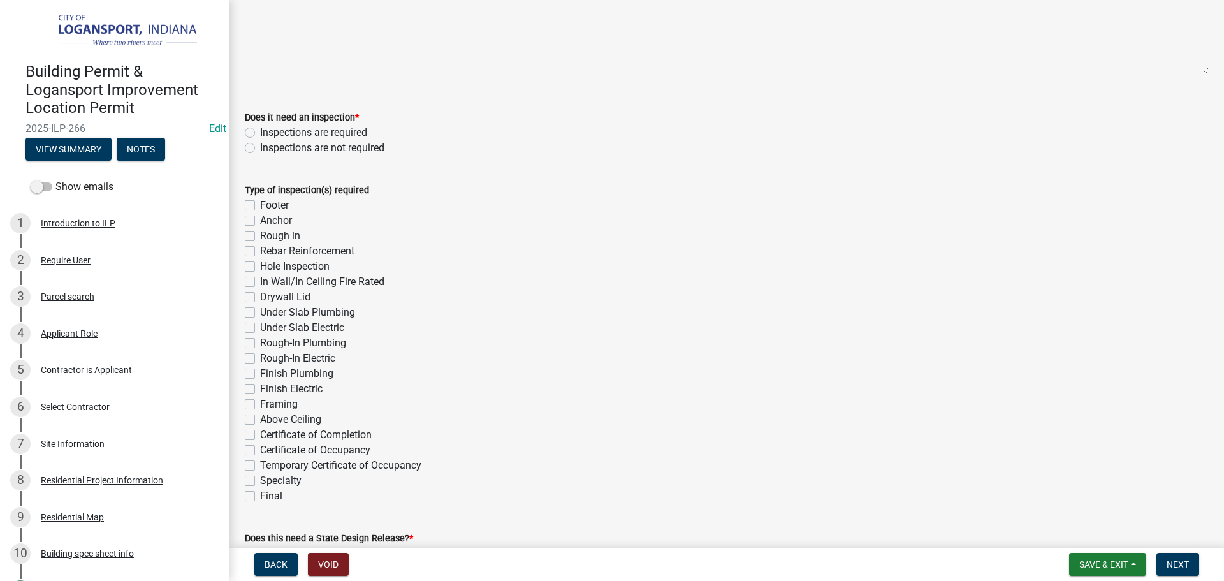
click at [260, 133] on label "Inspections are required" at bounding box center [313, 132] width 107 height 15
click at [260, 133] on input "Inspections are required" at bounding box center [264, 129] width 8 height 8
radio input "true"
click at [260, 497] on label "Final" at bounding box center [271, 495] width 22 height 15
click at [260, 497] on input "Final" at bounding box center [264, 492] width 8 height 8
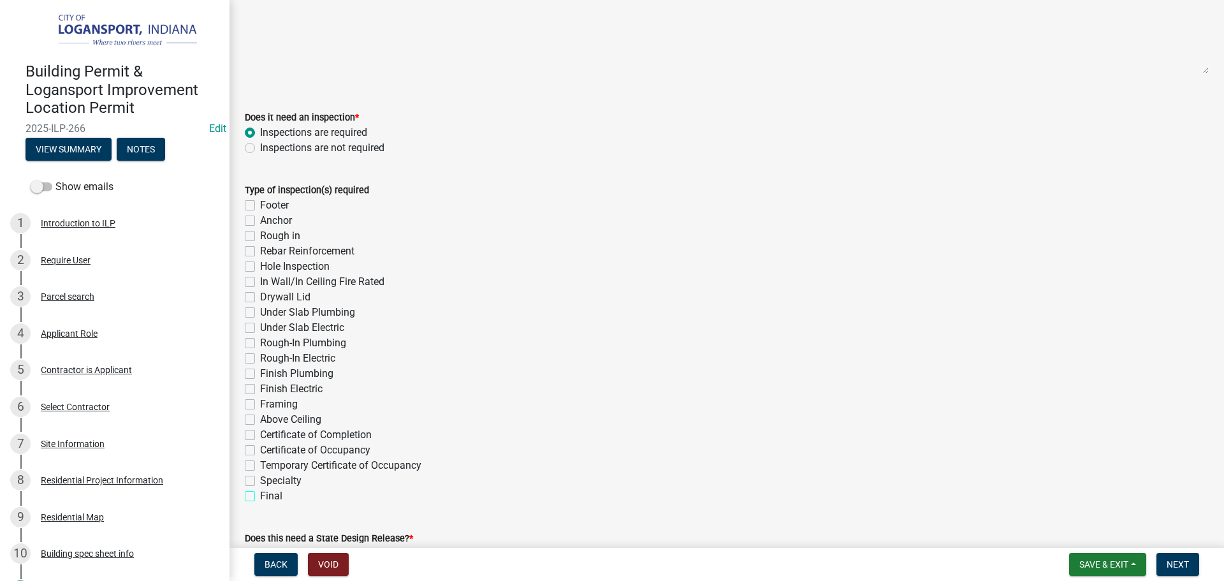
checkbox input "true"
checkbox input "false"
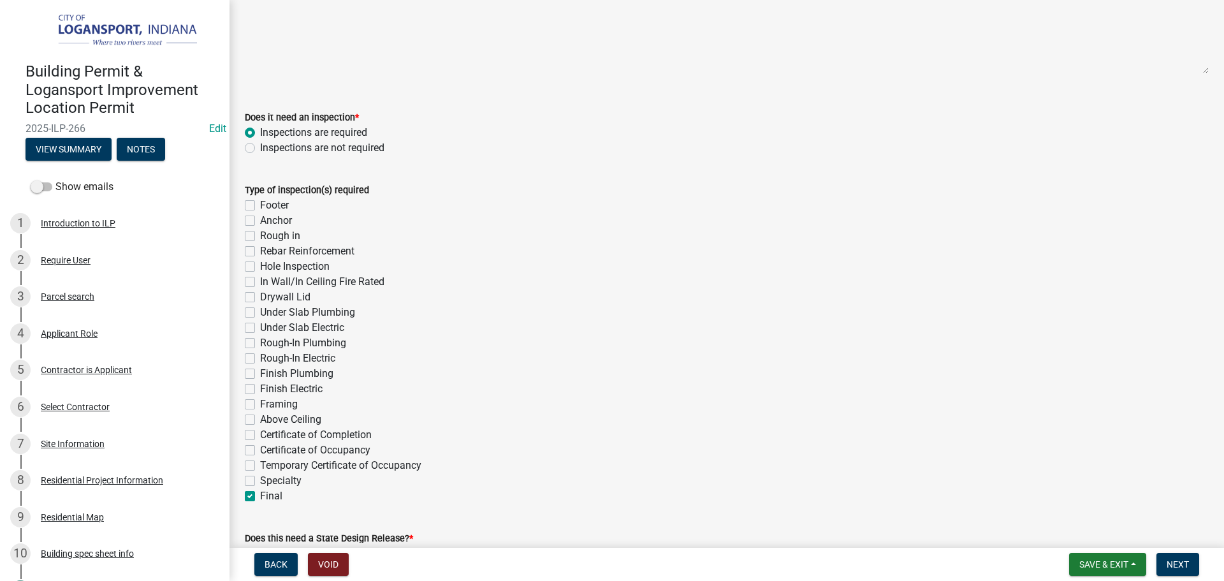
checkbox input "false"
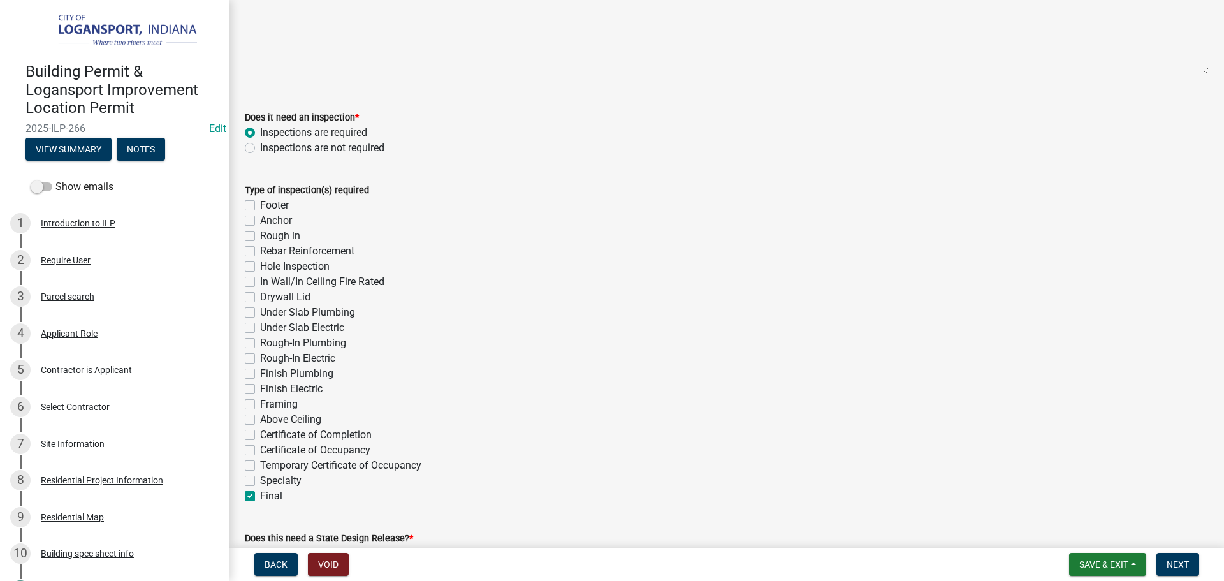
checkbox input "false"
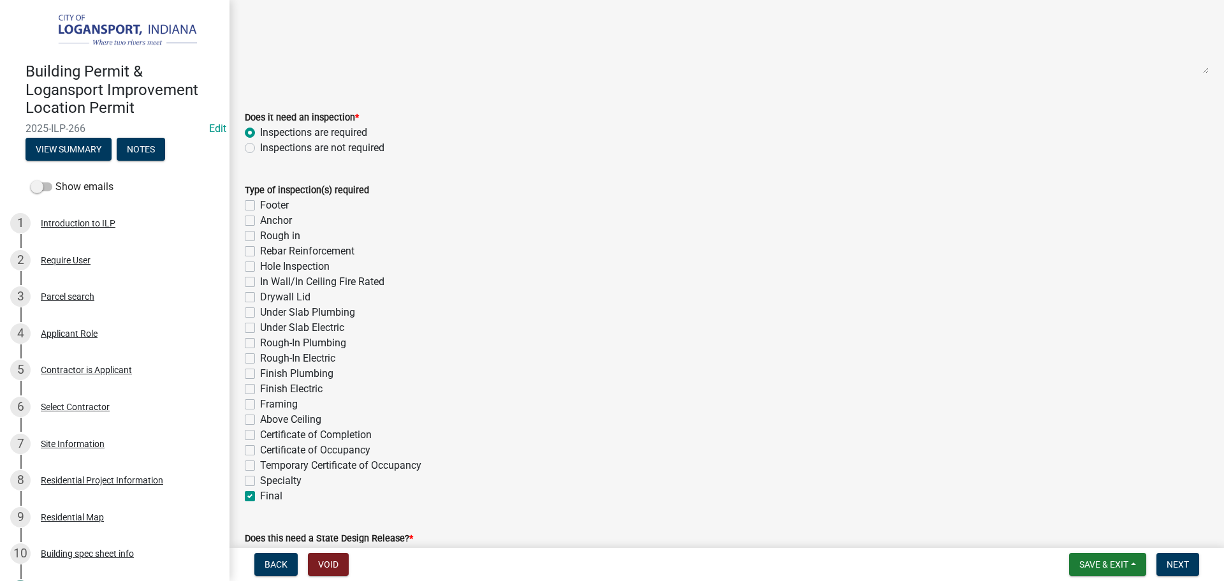
checkbox input "false"
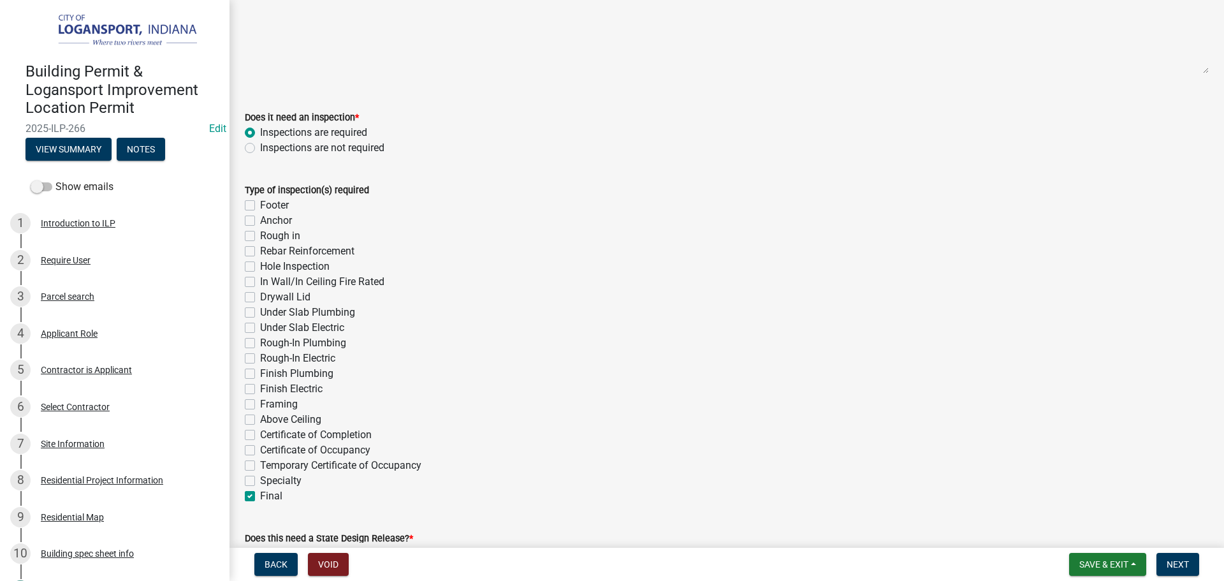
click at [260, 497] on label "Final" at bounding box center [271, 495] width 22 height 15
click at [260, 497] on input "Final" at bounding box center [264, 492] width 8 height 8
checkbox input "false"
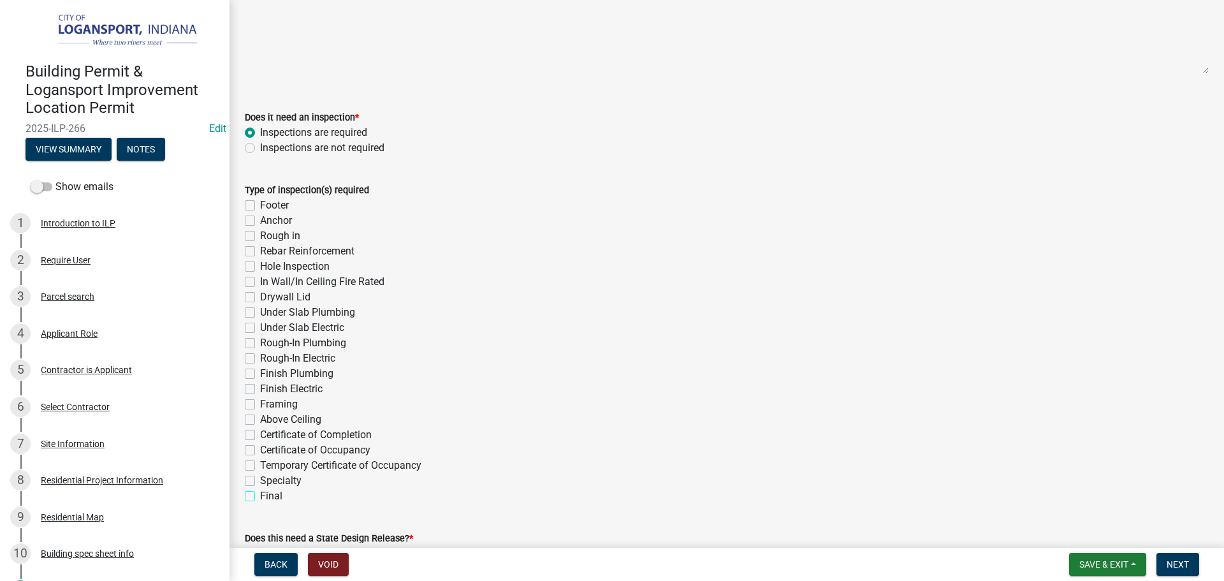
checkbox input "false"
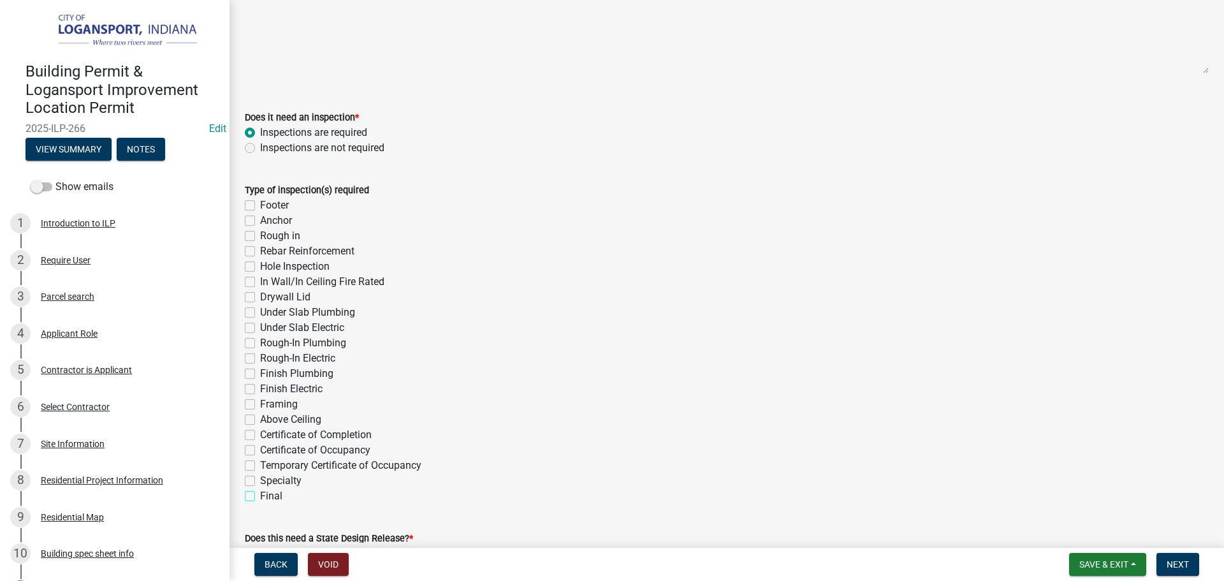
checkbox input "false"
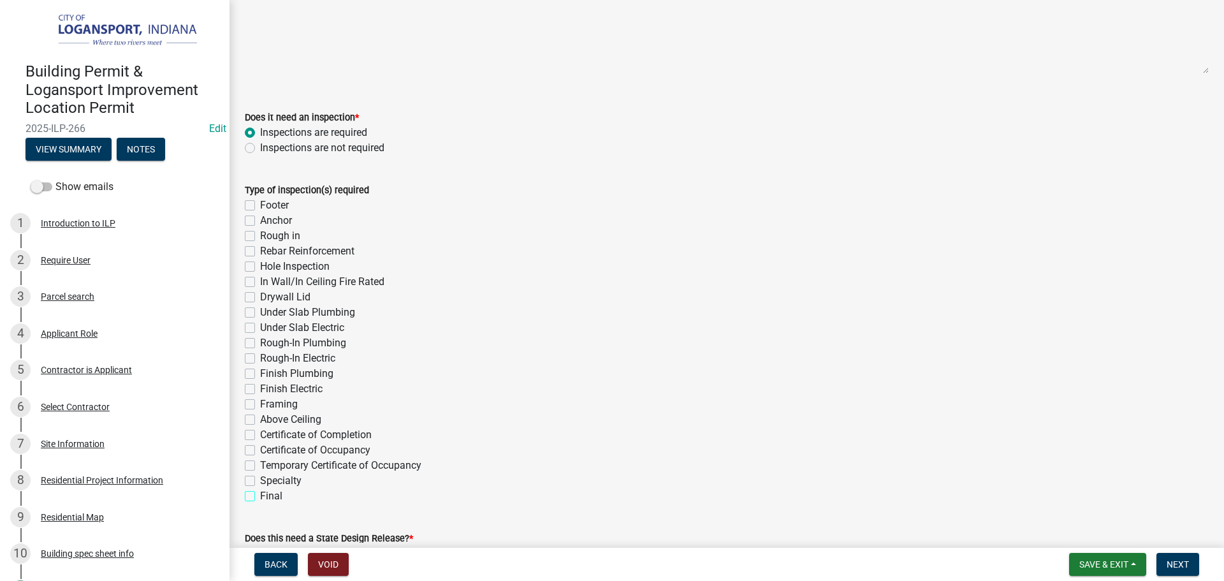
checkbox input "false"
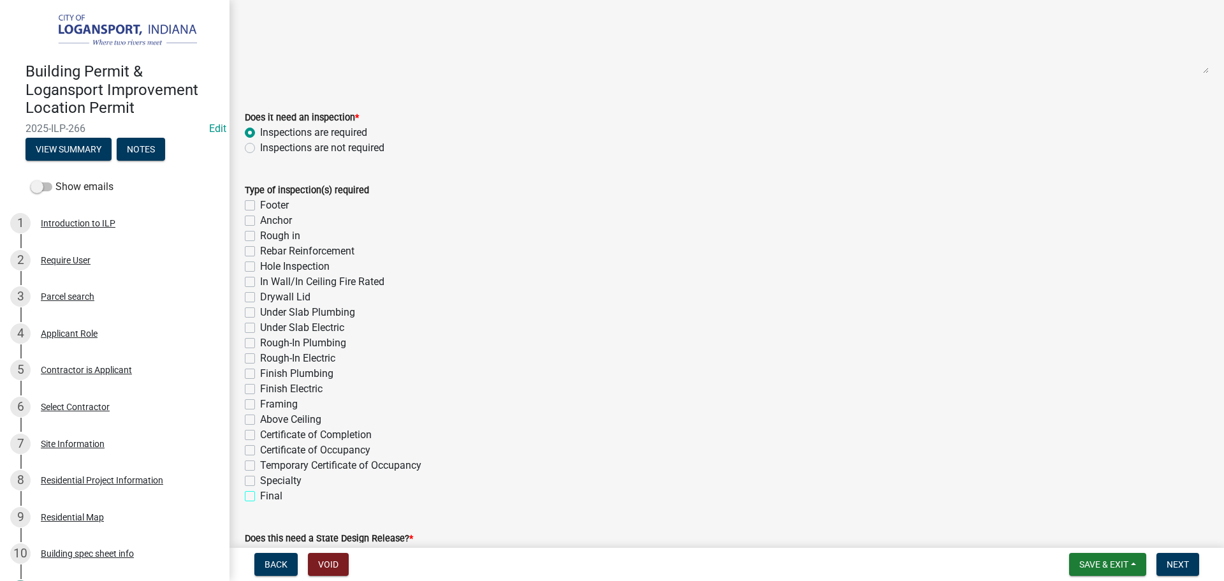
checkbox input "false"
click at [1103, 564] on span "Save & Exit" at bounding box center [1104, 564] width 49 height 10
click at [1092, 498] on button "Save" at bounding box center [1096, 500] width 102 height 31
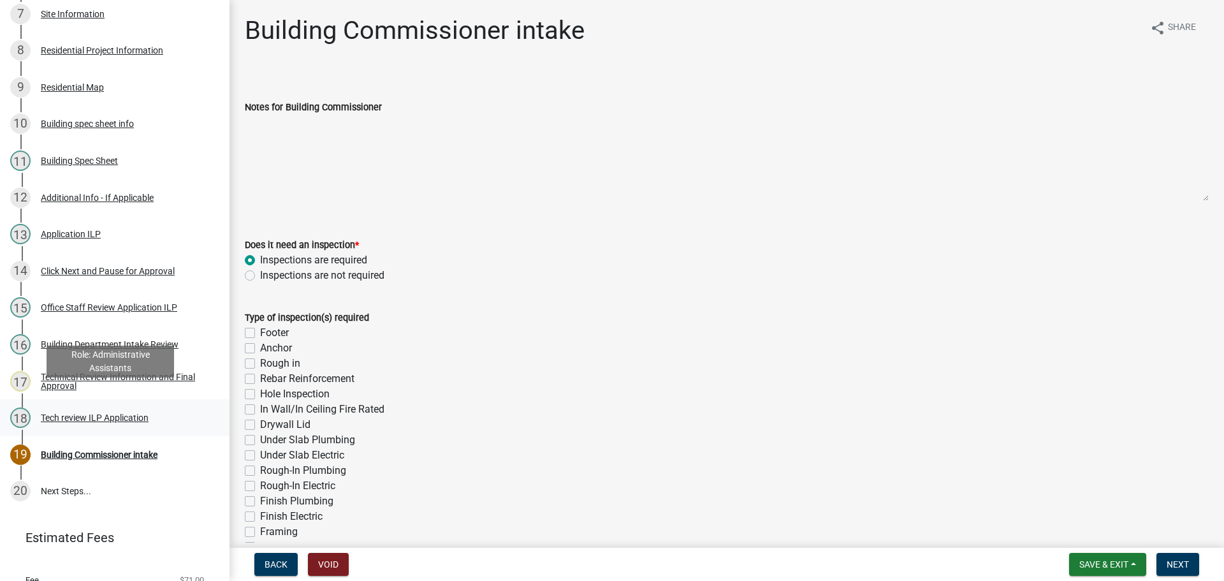
scroll to position [475, 0]
